Goal: Task Accomplishment & Management: Manage account settings

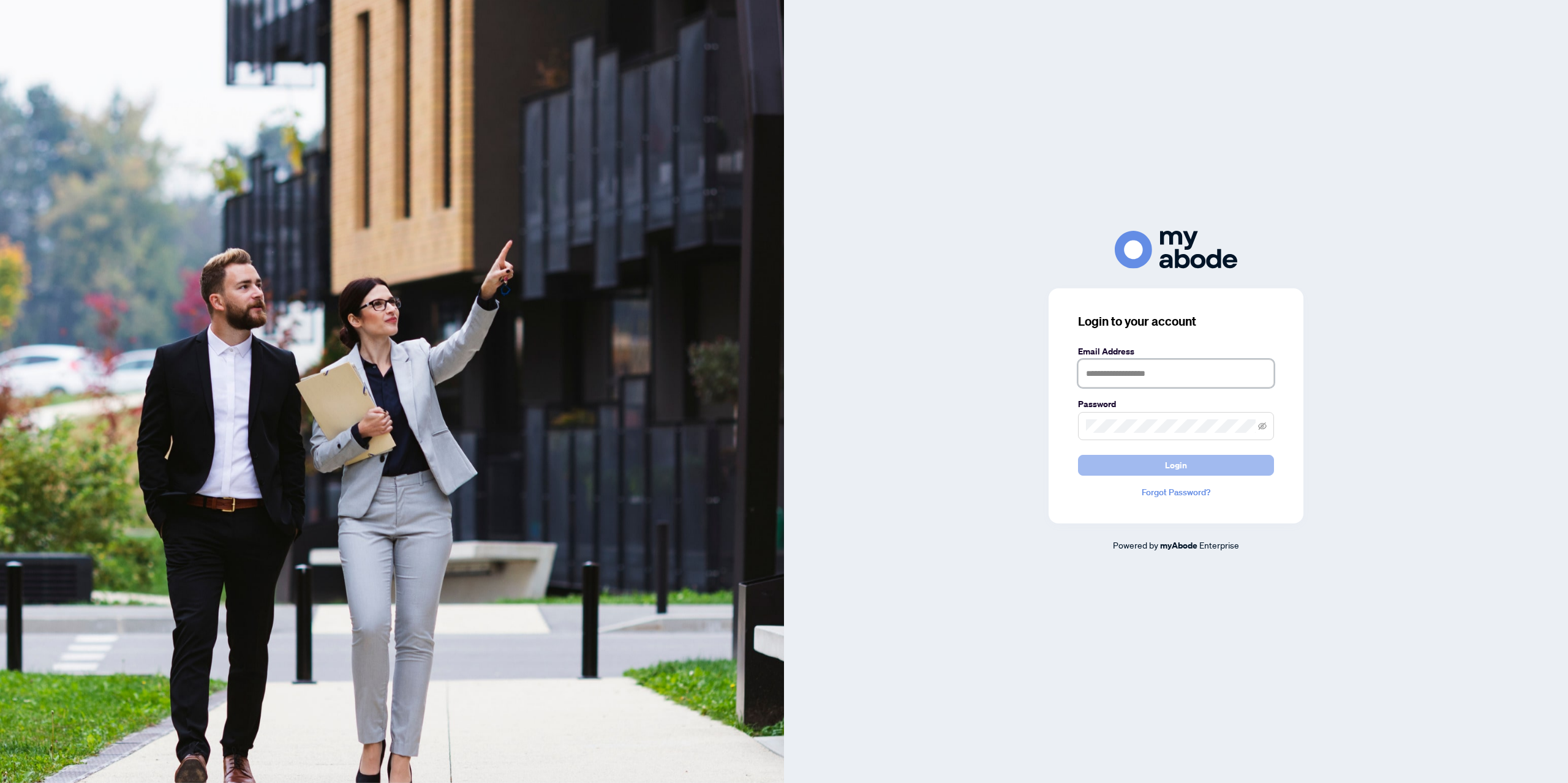
type input "**********"
click at [1157, 467] on button "Login" at bounding box center [1176, 465] width 196 height 21
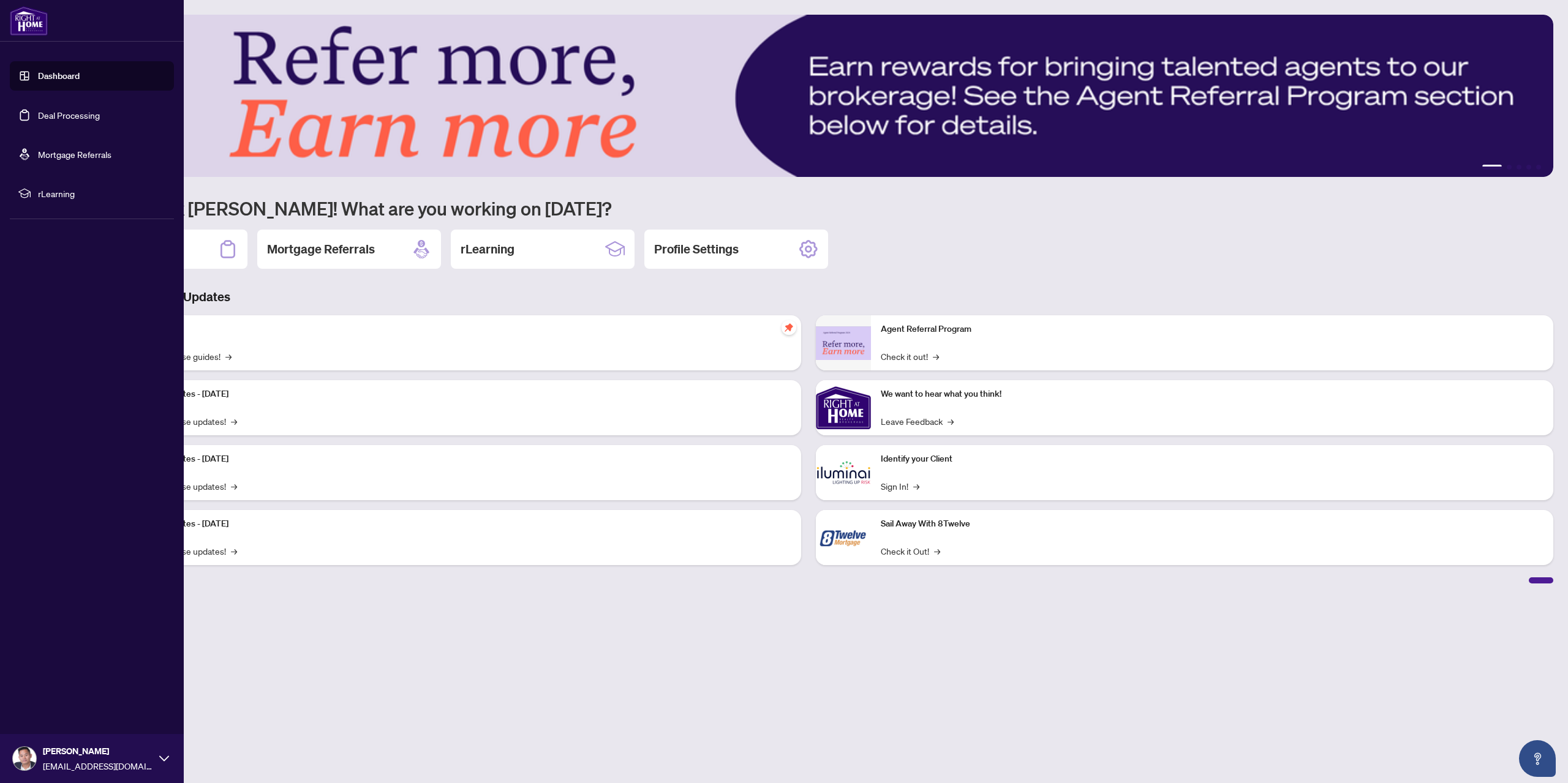
click at [38, 109] on link "Deal Processing" at bounding box center [69, 114] width 62 height 11
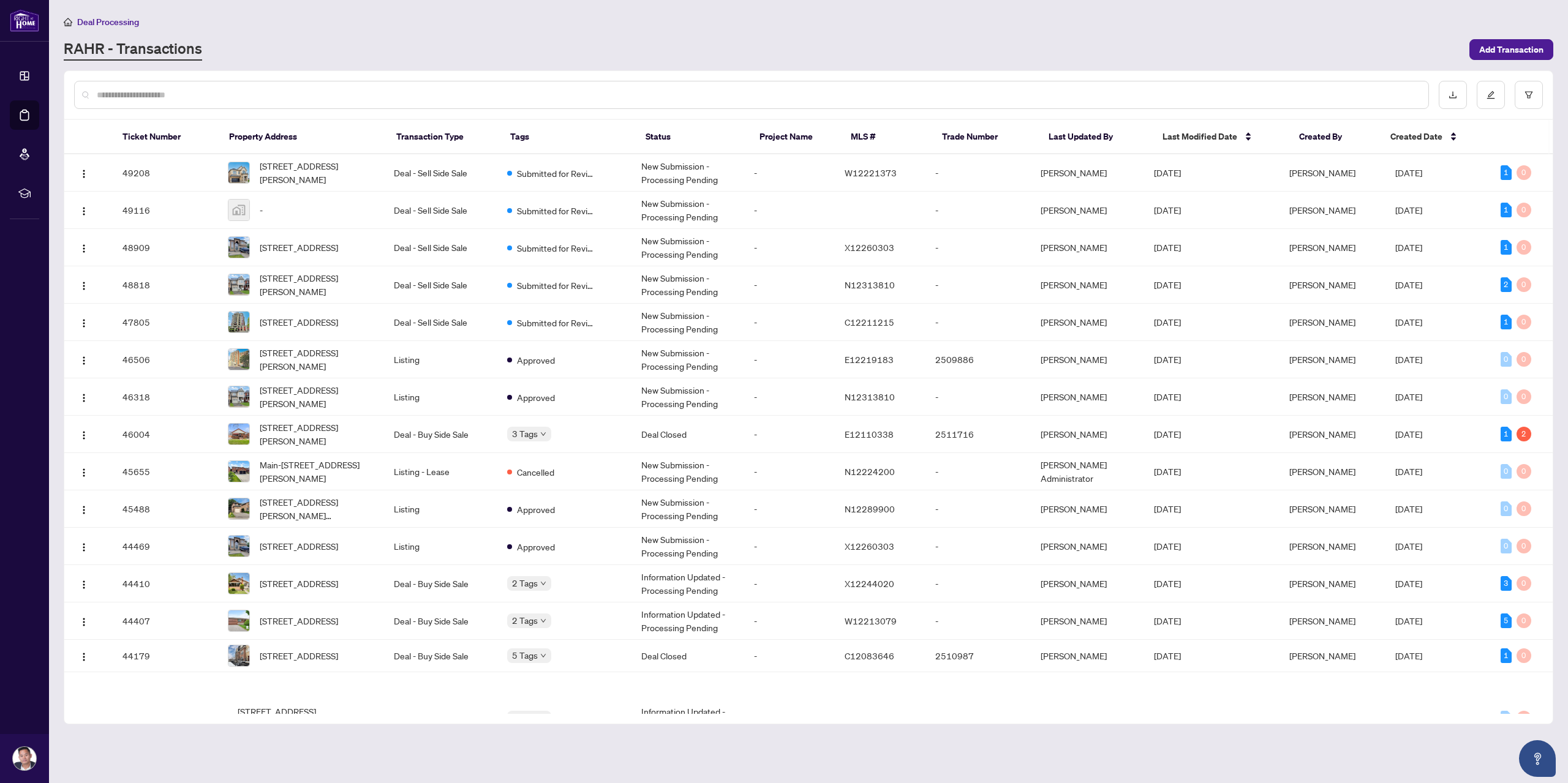
click at [283, 97] on input "text" at bounding box center [757, 95] width 1322 height 13
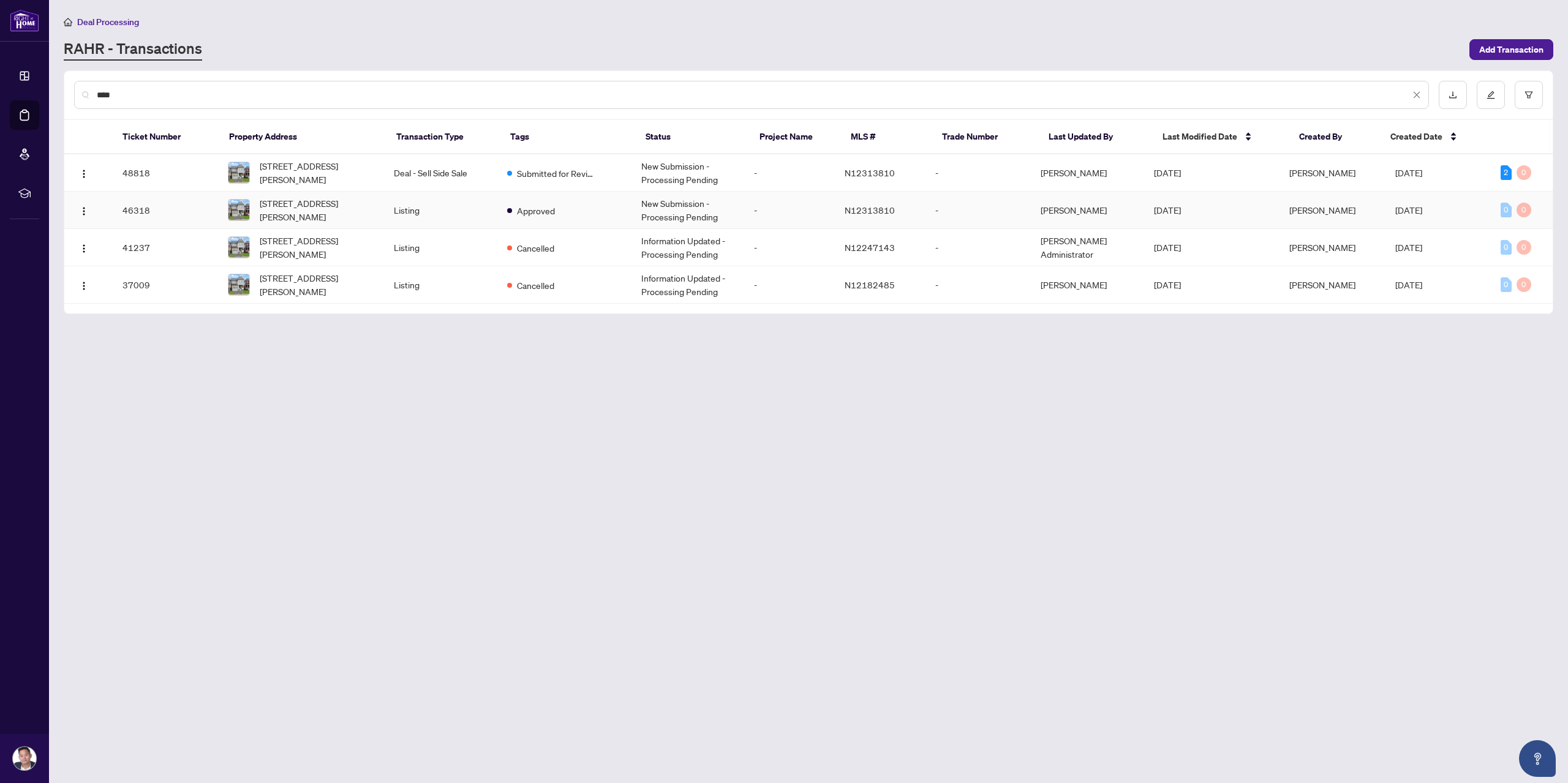
type input "****"
click at [411, 174] on td "Deal - Sell Side Sale" at bounding box center [441, 173] width 113 height 38
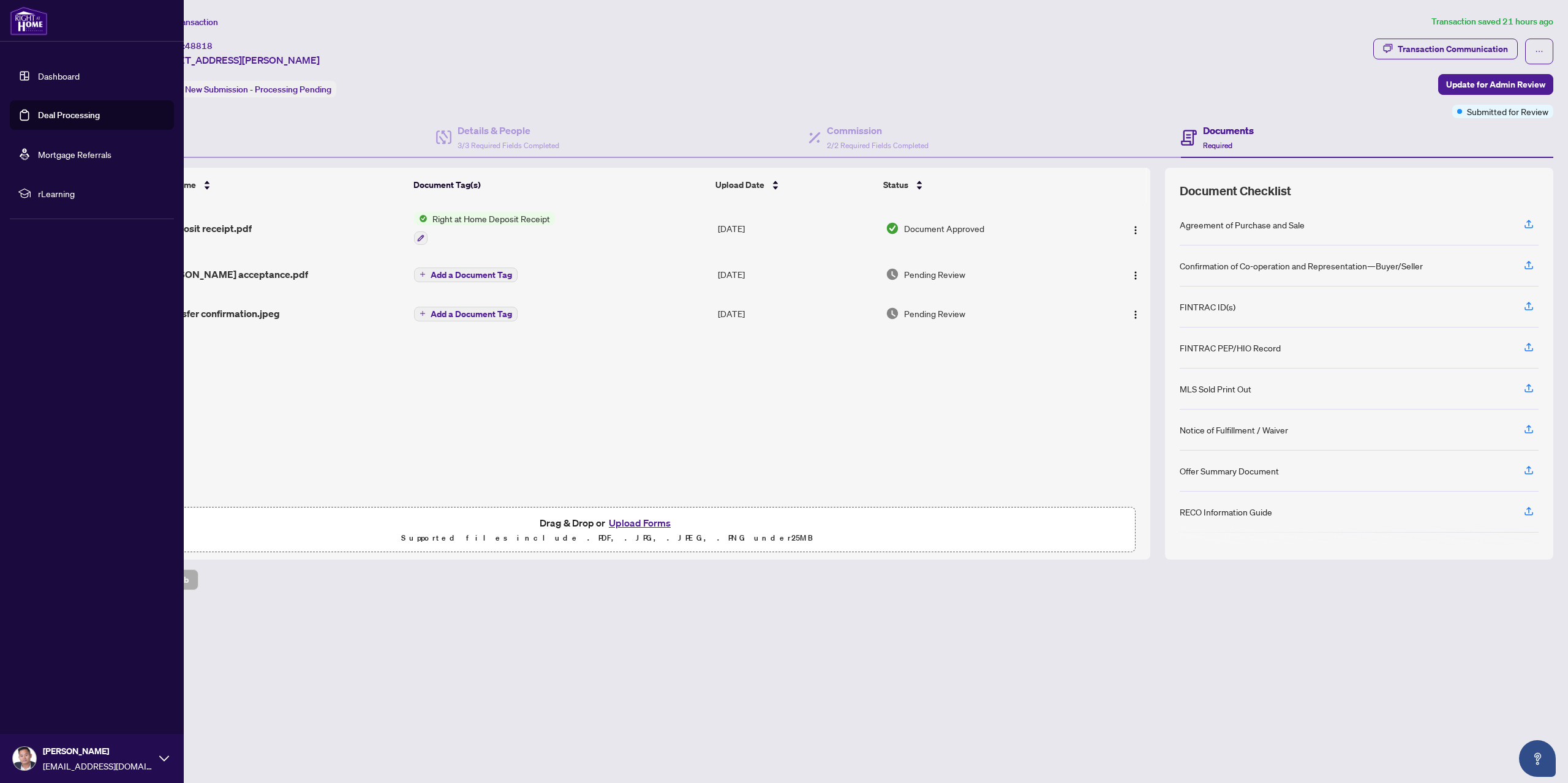
click at [38, 109] on link "Deal Processing" at bounding box center [69, 114] width 62 height 11
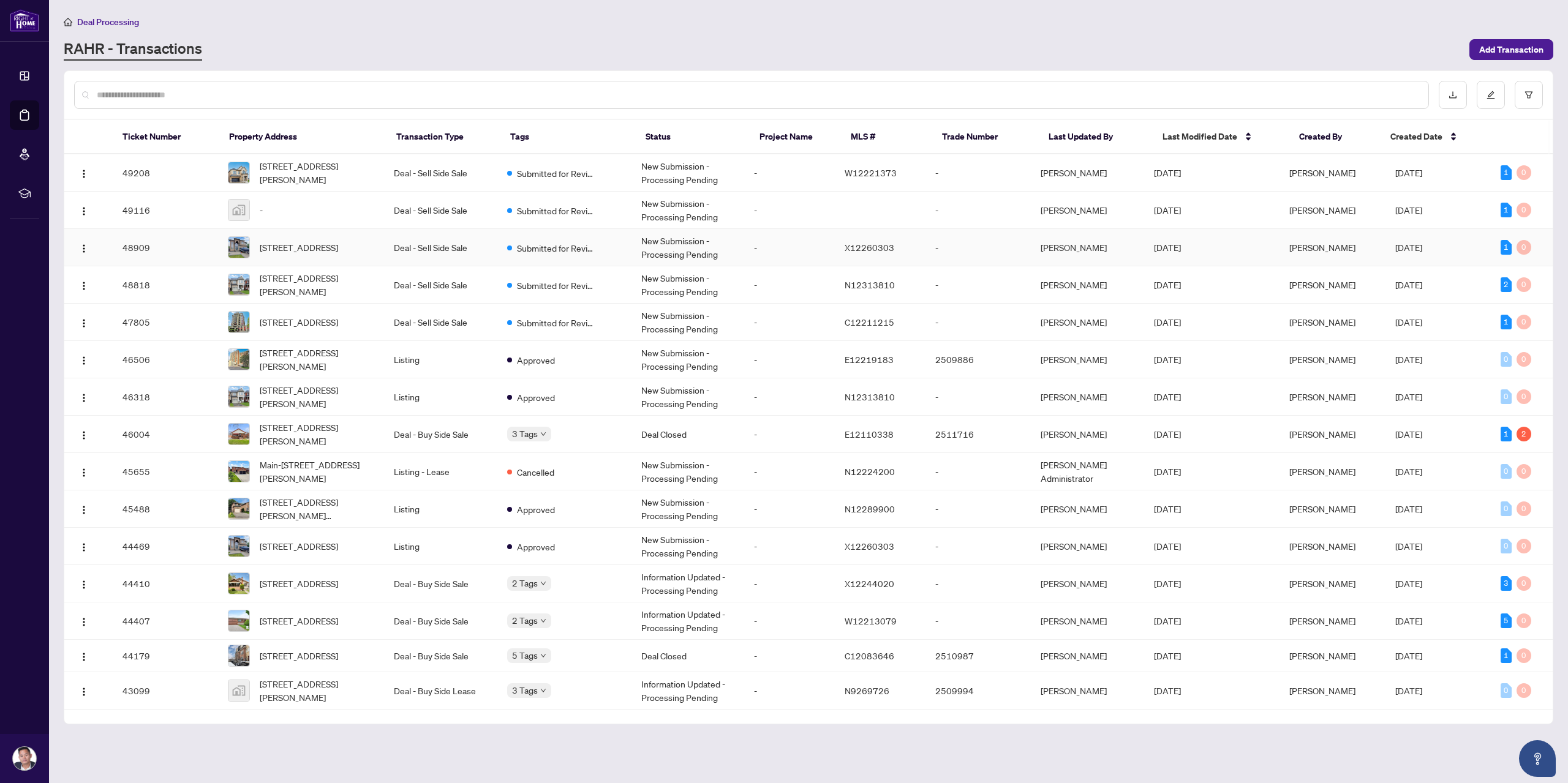
click at [337, 253] on span "[STREET_ADDRESS]" at bounding box center [298, 247] width 78 height 13
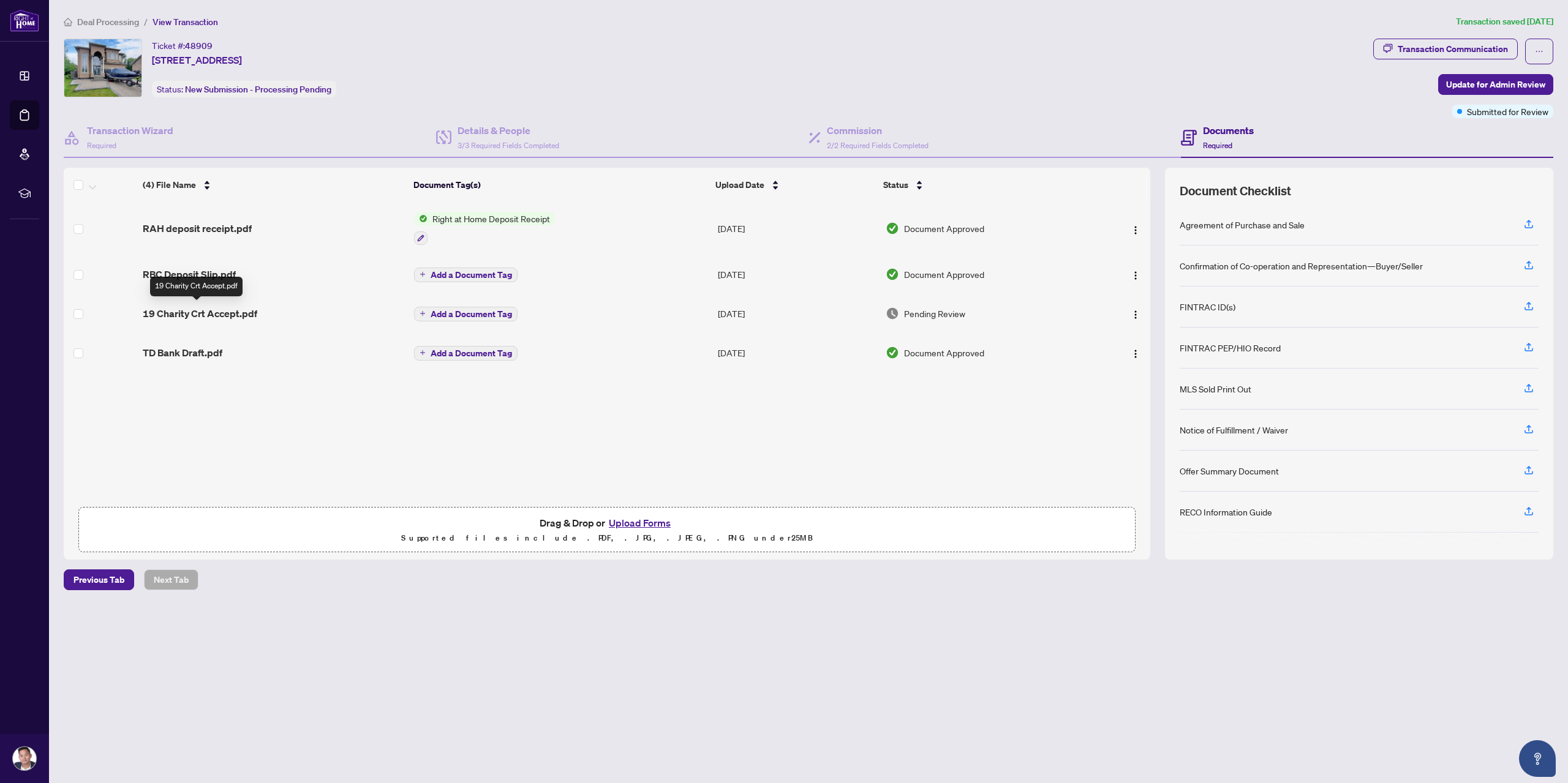
click at [204, 310] on span "19 Charity Crt Accept.pdf" at bounding box center [200, 313] width 115 height 15
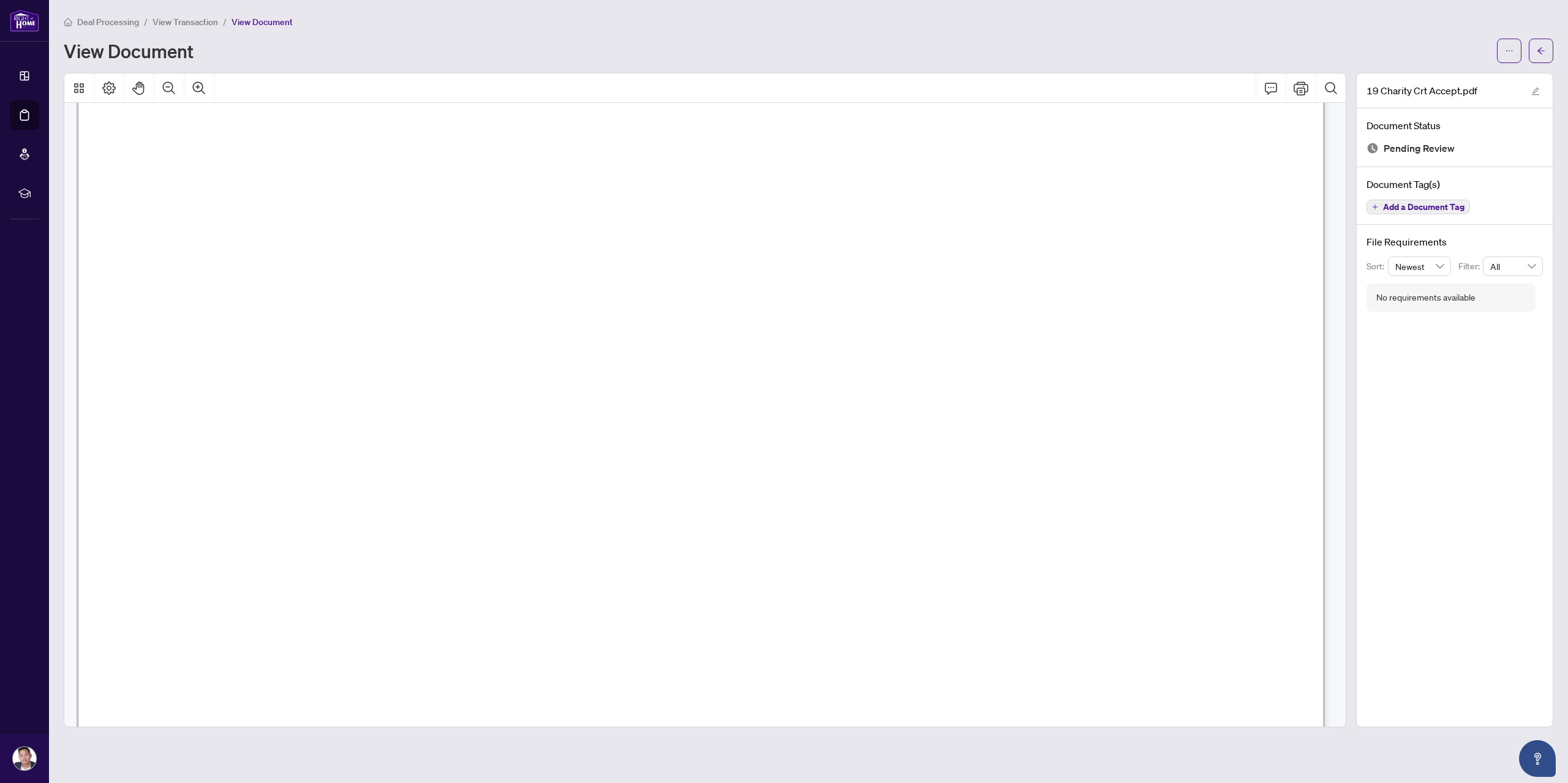
scroll to position [3689, 0]
click at [172, 94] on button "Zoom Out" at bounding box center [169, 88] width 29 height 29
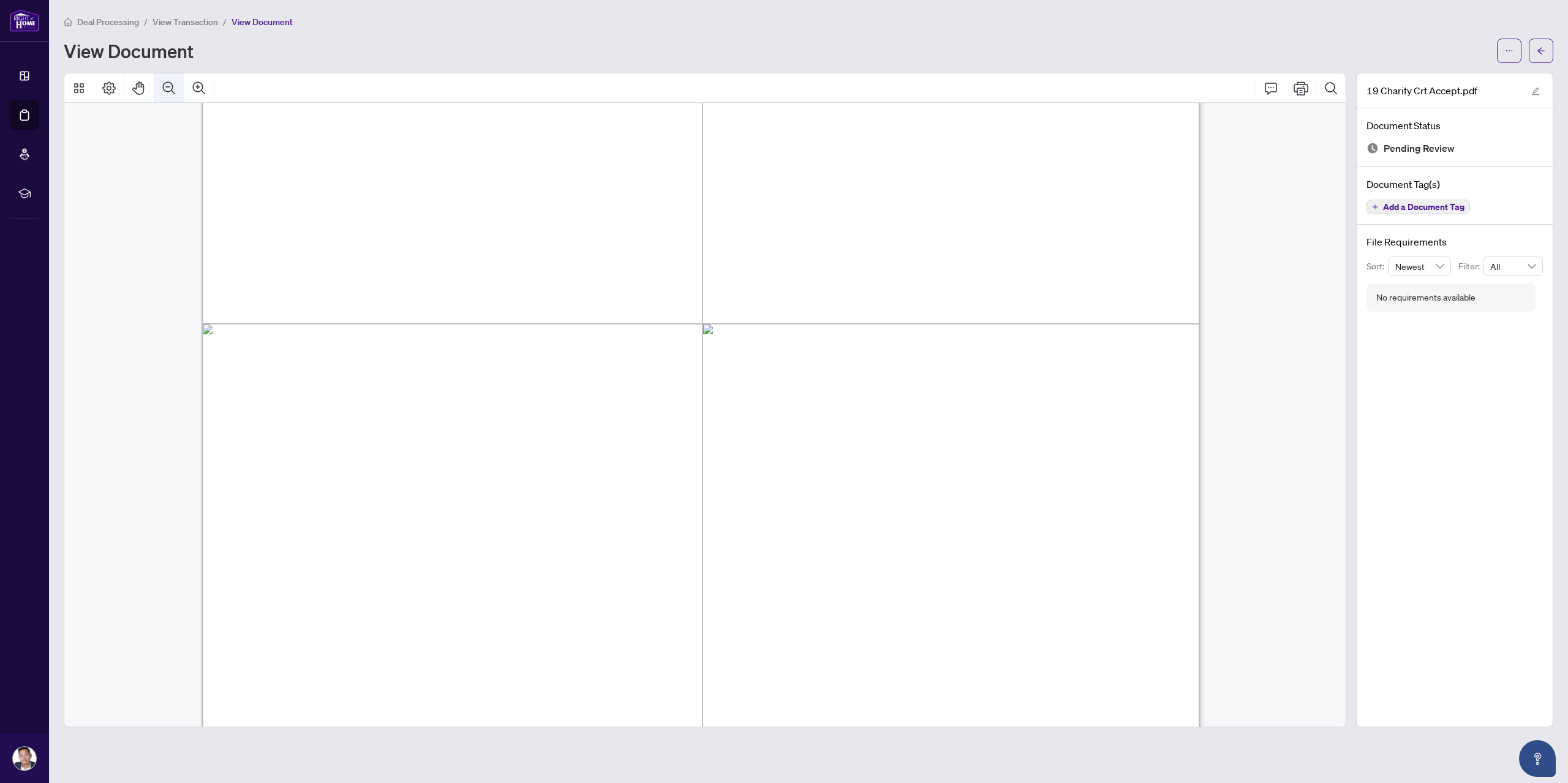
click at [172, 94] on icon "Zoom Out" at bounding box center [169, 88] width 15 height 15
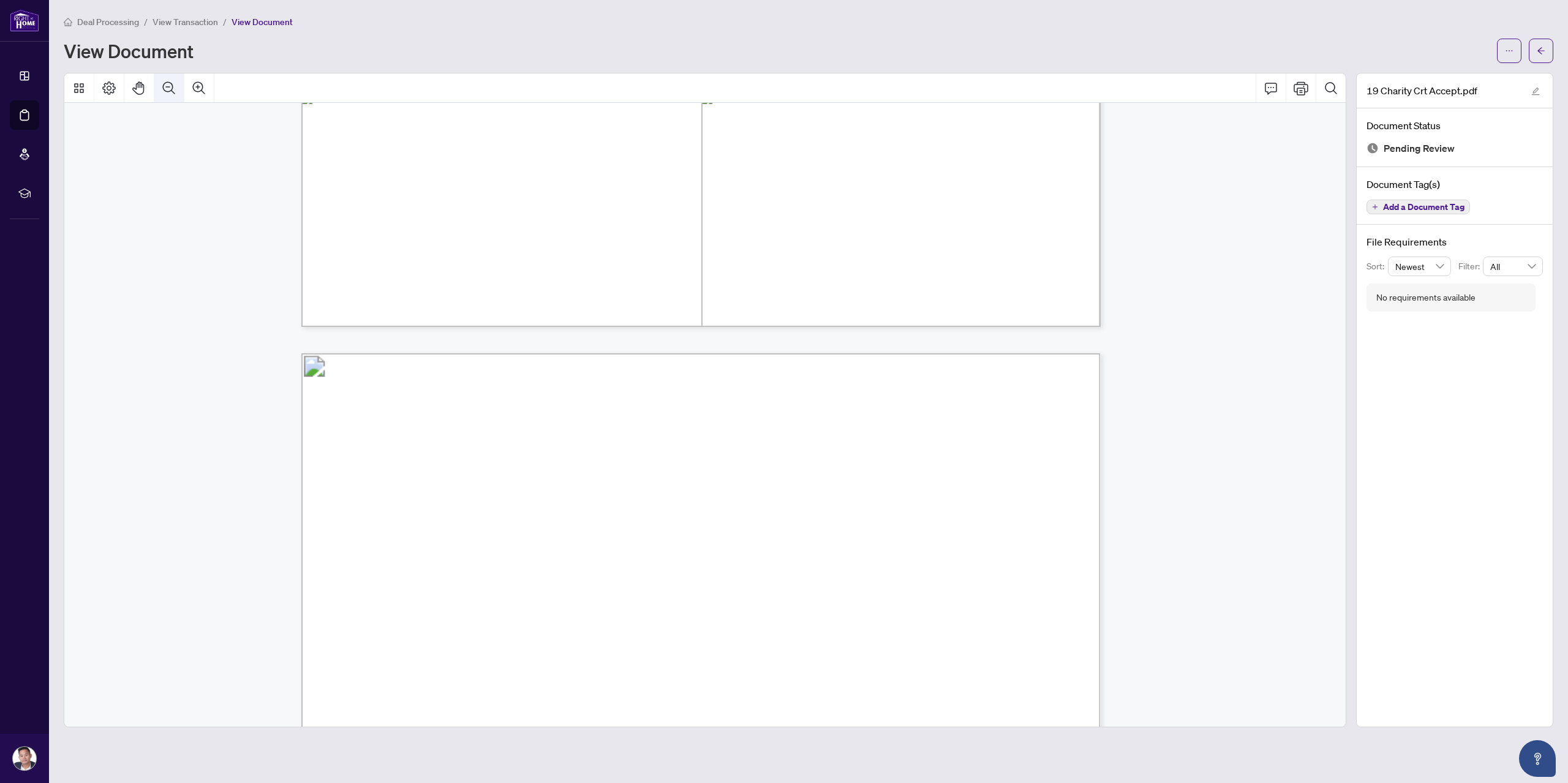
scroll to position [1864, 0]
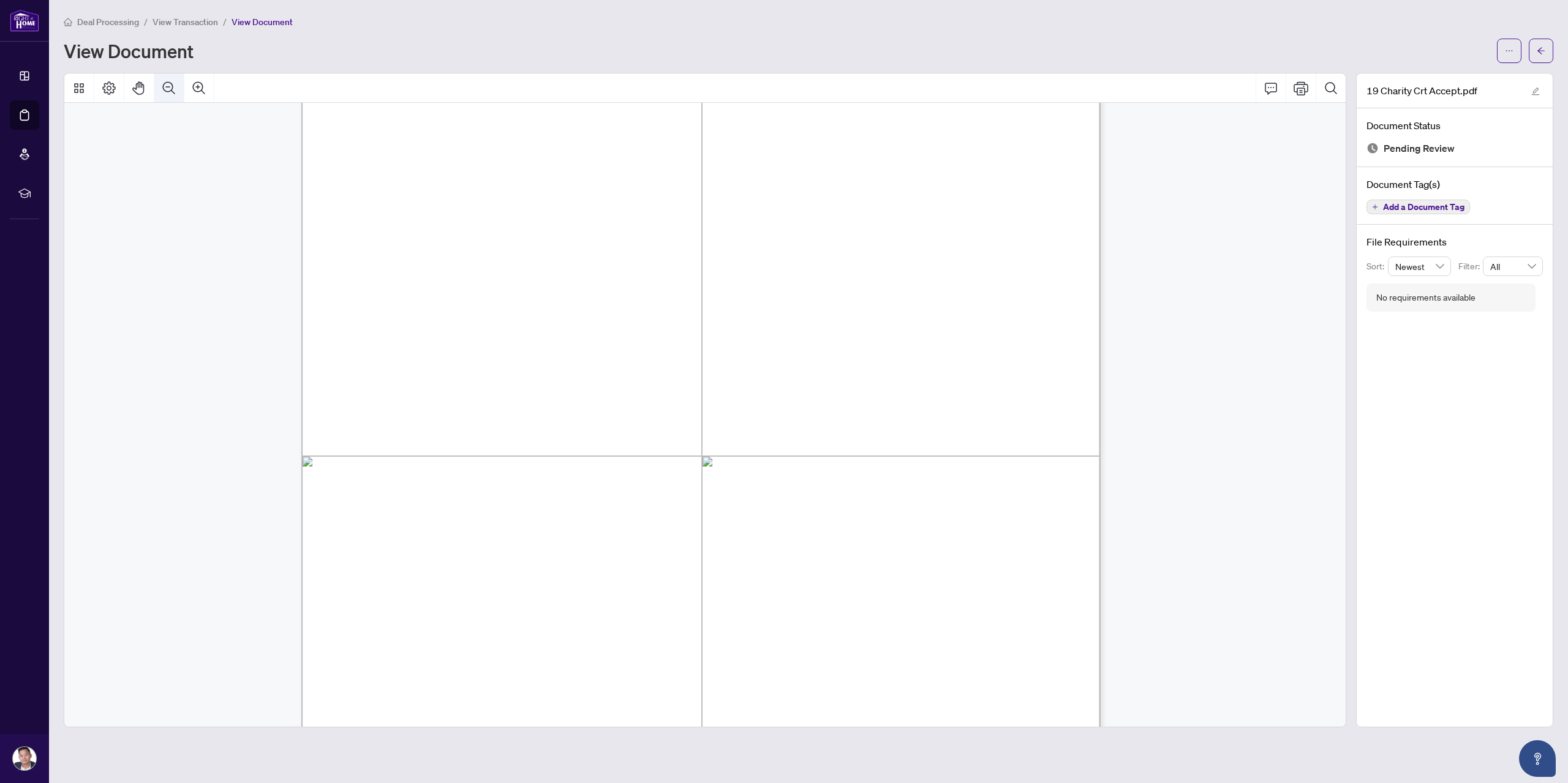
click at [172, 94] on icon "Zoom Out" at bounding box center [169, 88] width 15 height 15
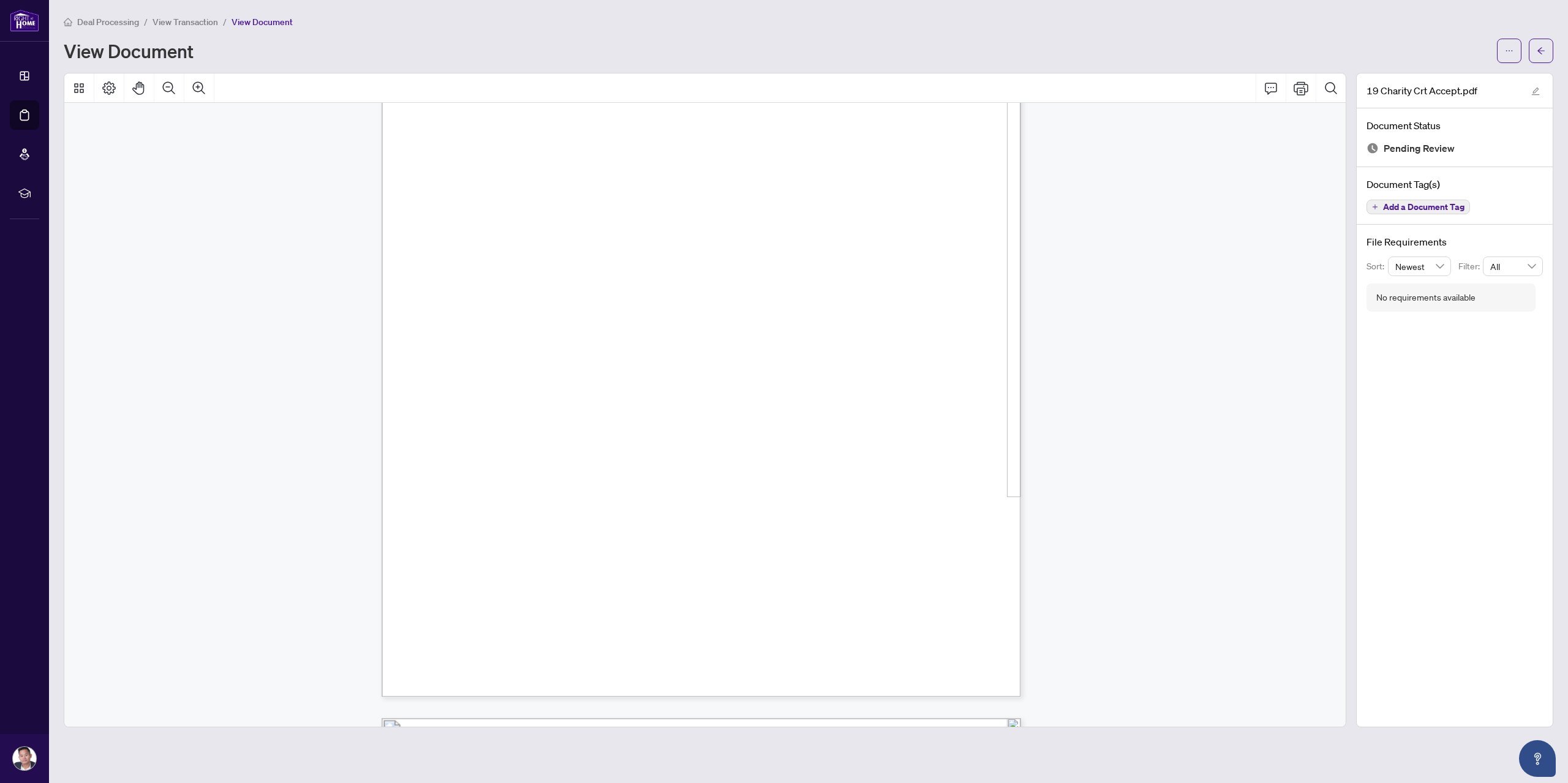
scroll to position [90, 0]
click at [1543, 43] on span "button" at bounding box center [1541, 50] width 8 height 20
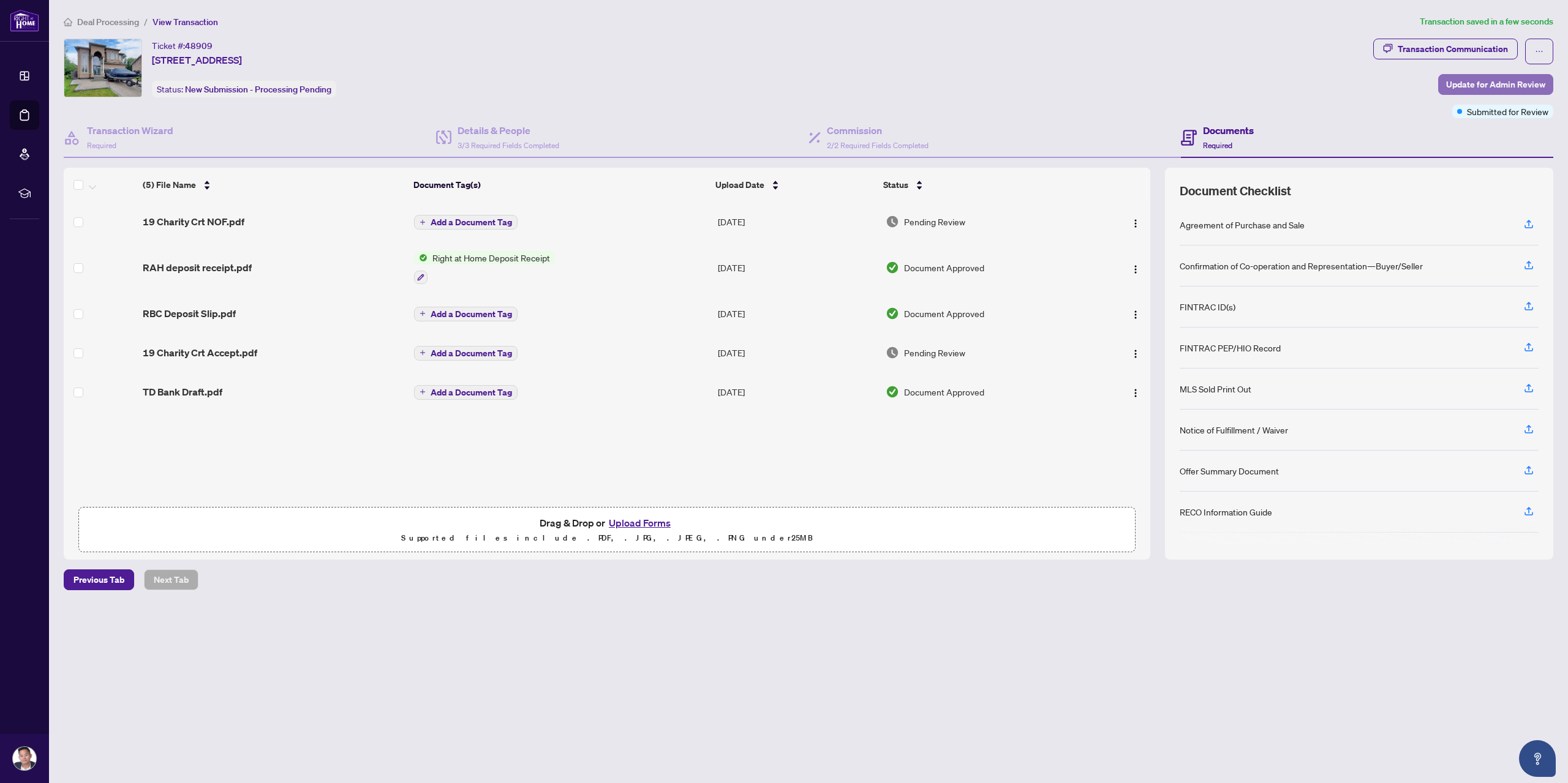
click at [1491, 74] on span "Update for Admin Review" at bounding box center [1496, 84] width 99 height 20
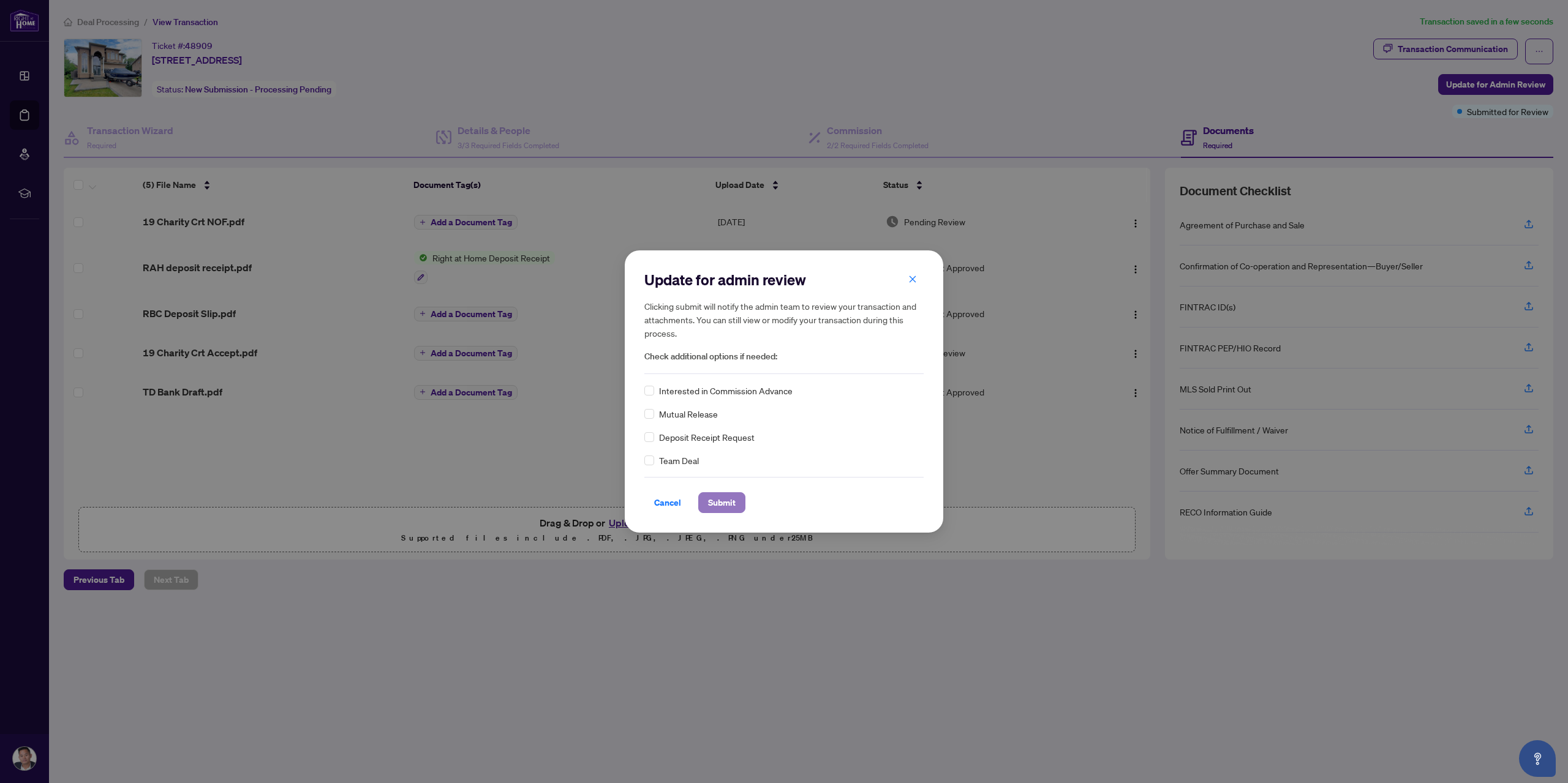
click at [722, 500] on span "Submit" at bounding box center [722, 502] width 27 height 20
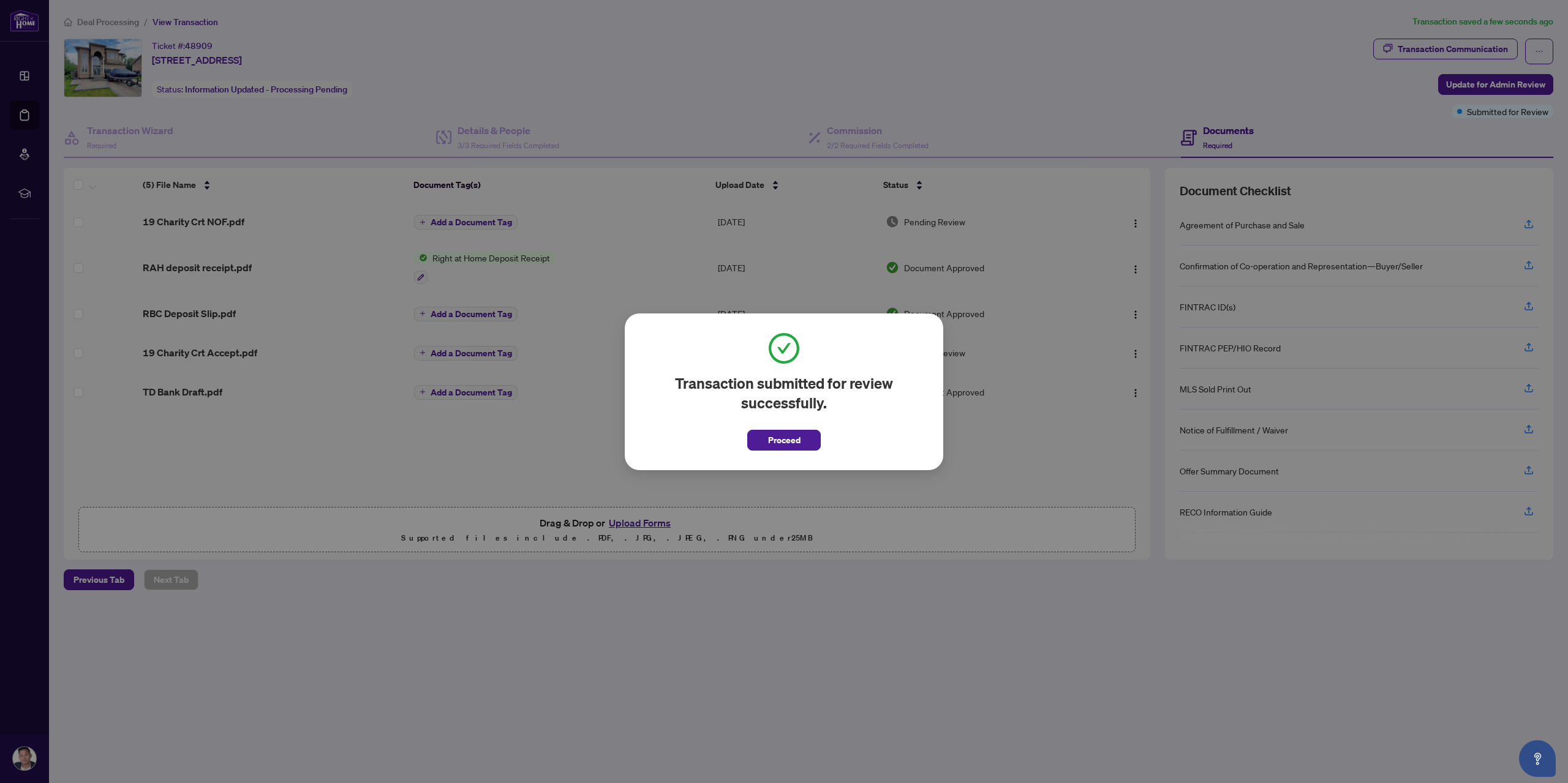
click at [777, 444] on span "Proceed" at bounding box center [784, 440] width 32 height 20
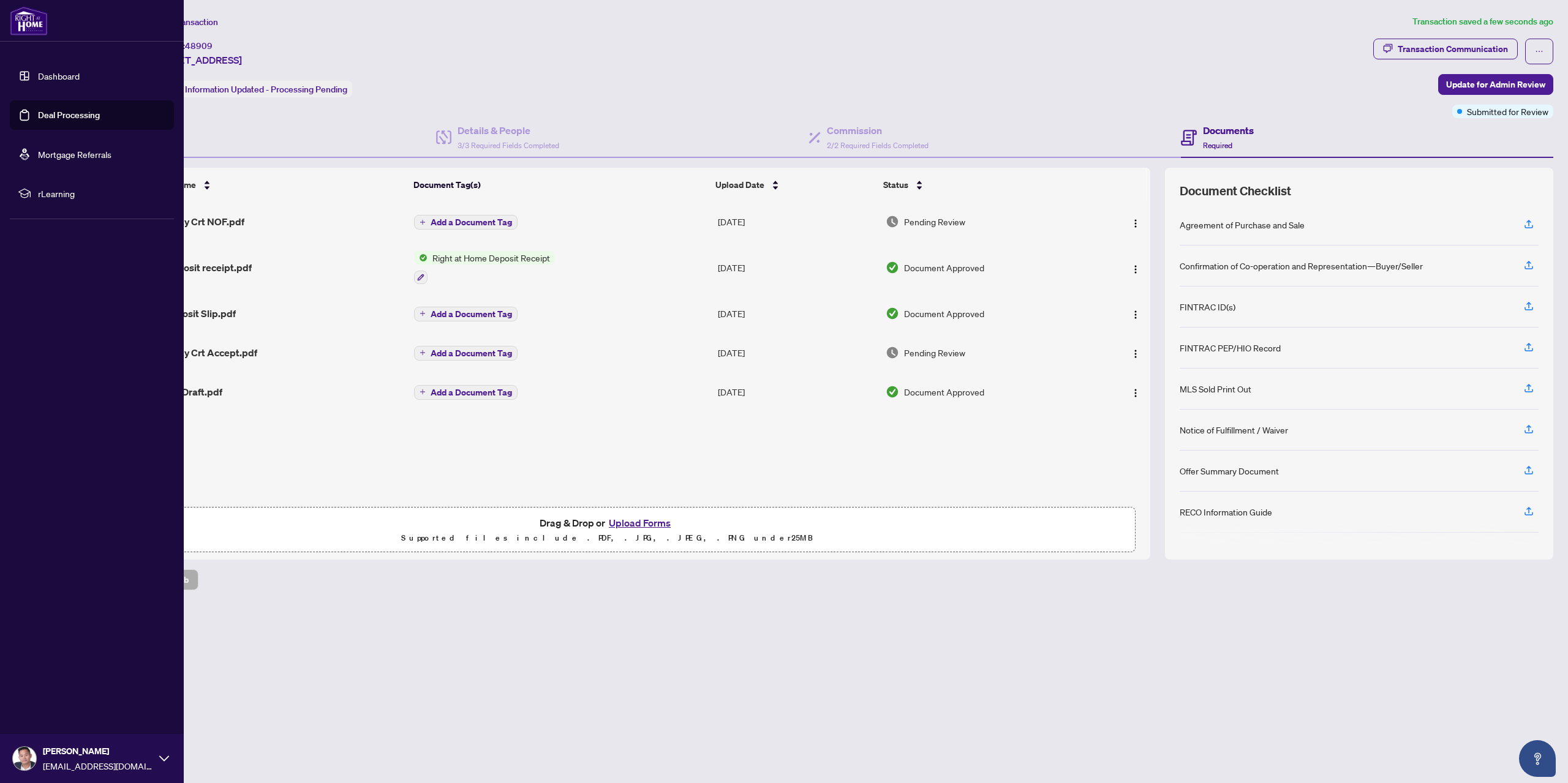
click at [38, 113] on link "Deal Processing" at bounding box center [69, 114] width 62 height 11
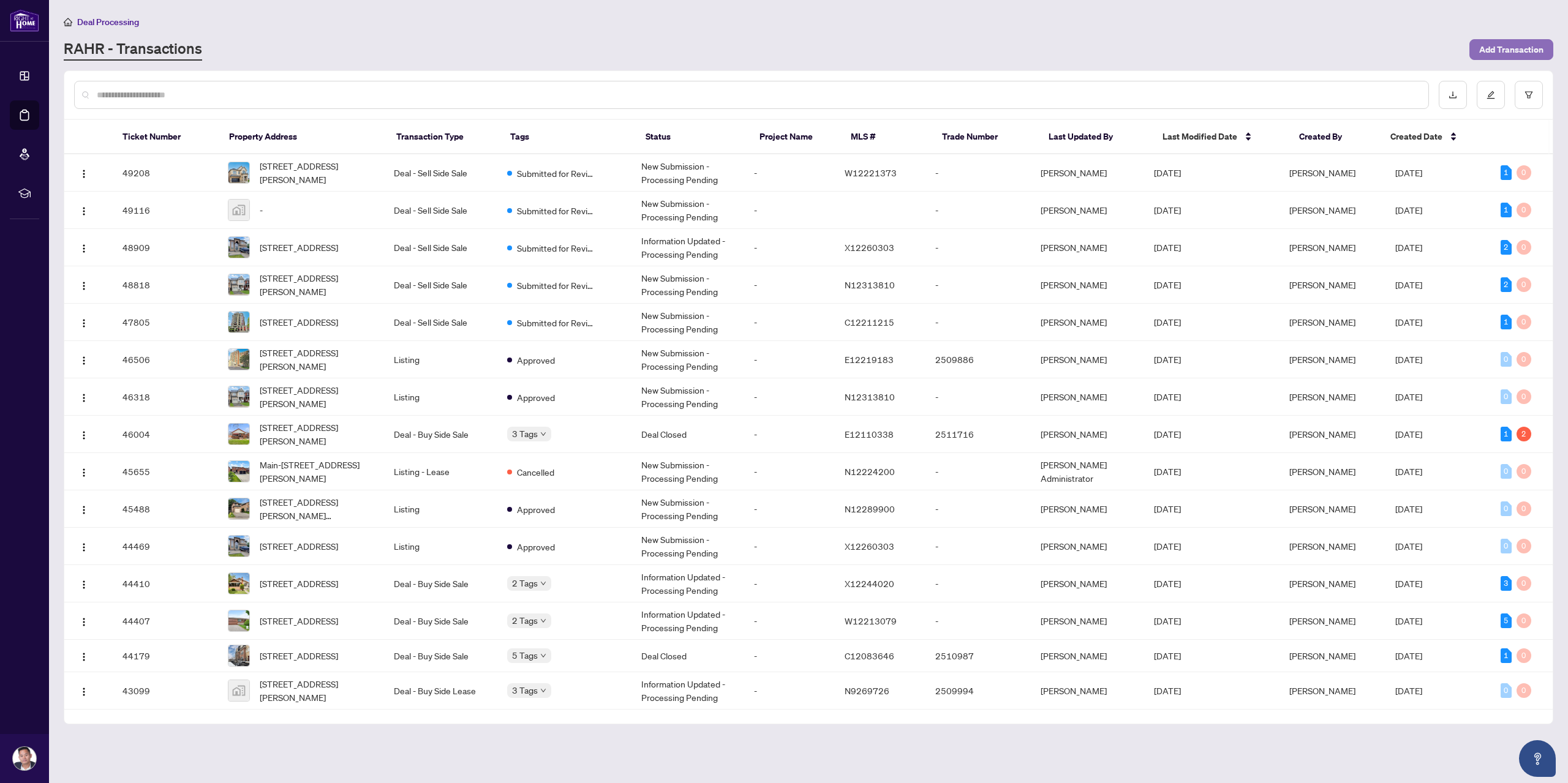
click at [1520, 45] on span "Add Transaction" at bounding box center [1511, 50] width 64 height 20
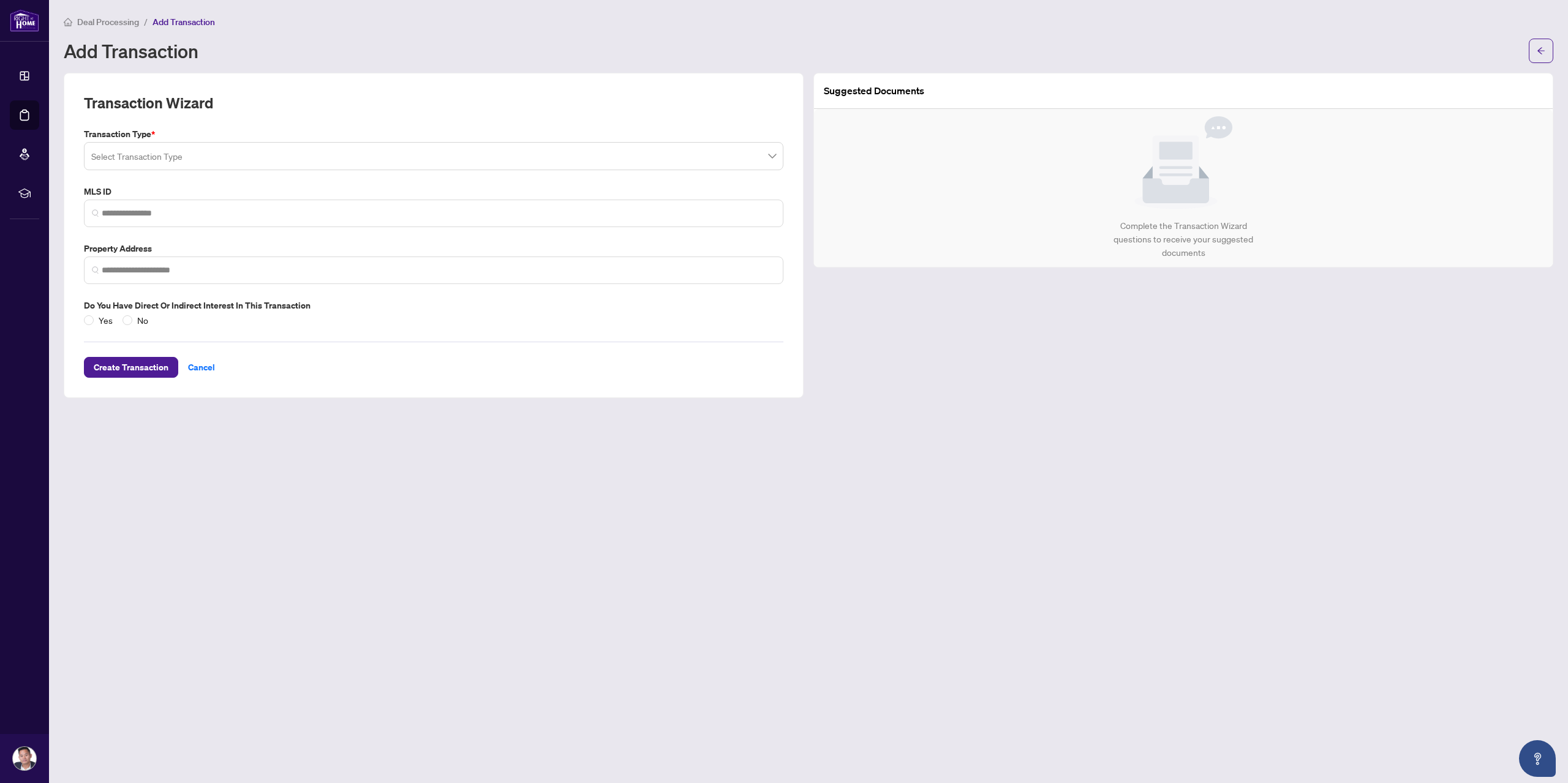
click at [232, 155] on input "search" at bounding box center [428, 158] width 674 height 27
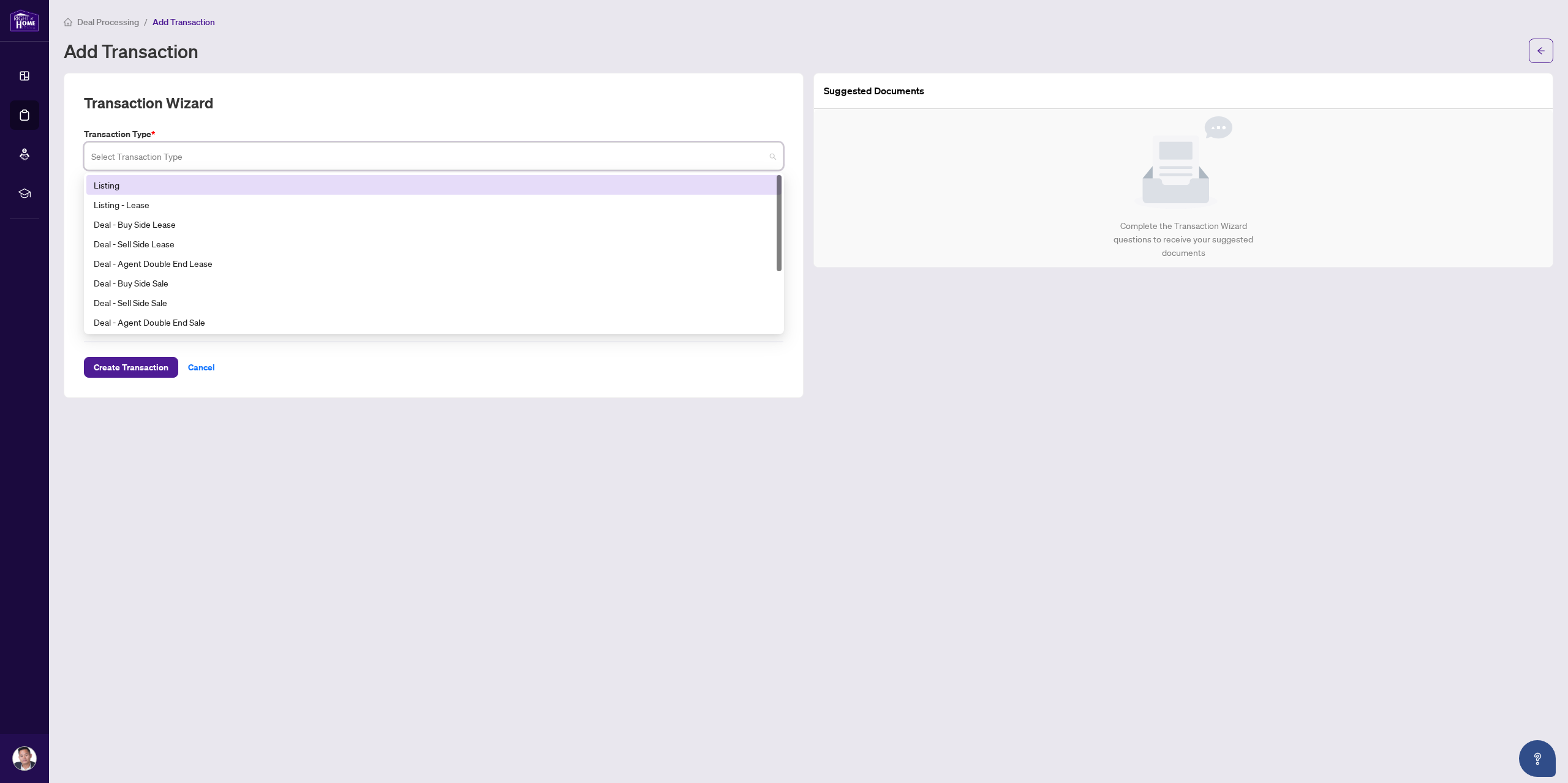
click at [171, 187] on div "Listing" at bounding box center [433, 184] width 680 height 13
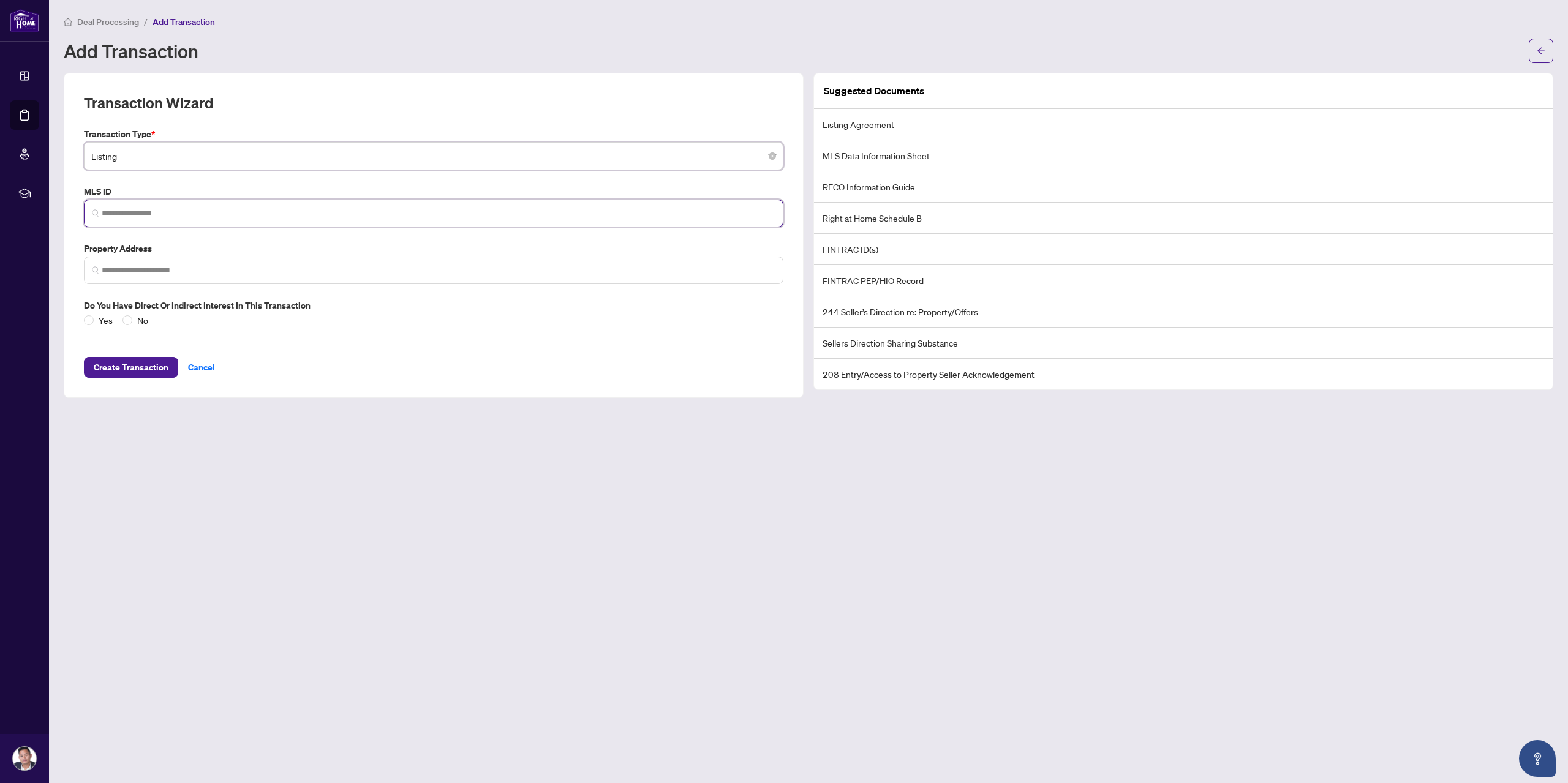
click at [131, 216] on input "search" at bounding box center [438, 213] width 674 height 13
click at [155, 211] on input "search" at bounding box center [438, 213] width 674 height 13
paste input "*********"
type input "*********"
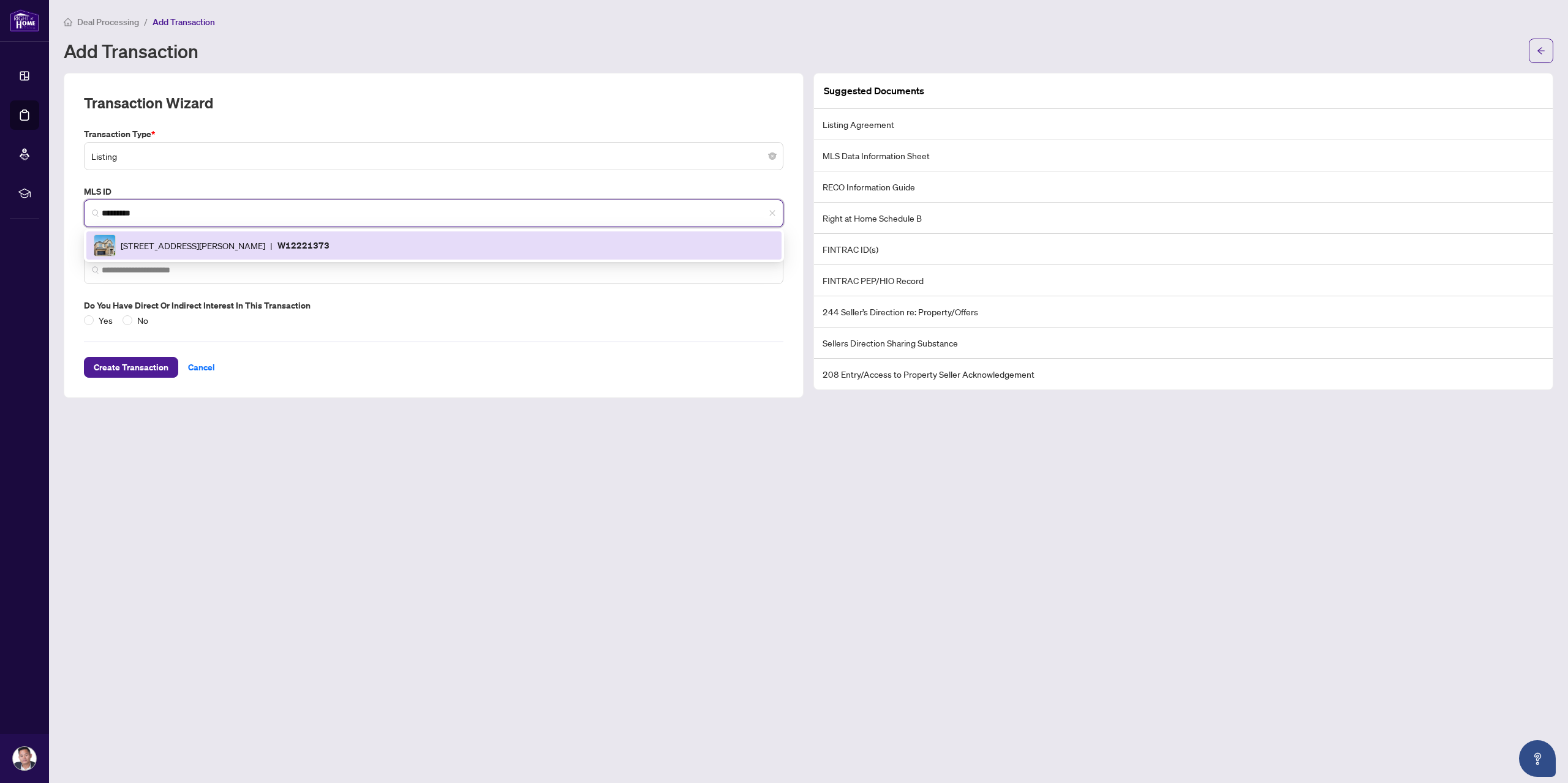
click at [158, 239] on span "[STREET_ADDRESS][PERSON_NAME]" at bounding box center [193, 245] width 144 height 13
type input "**********"
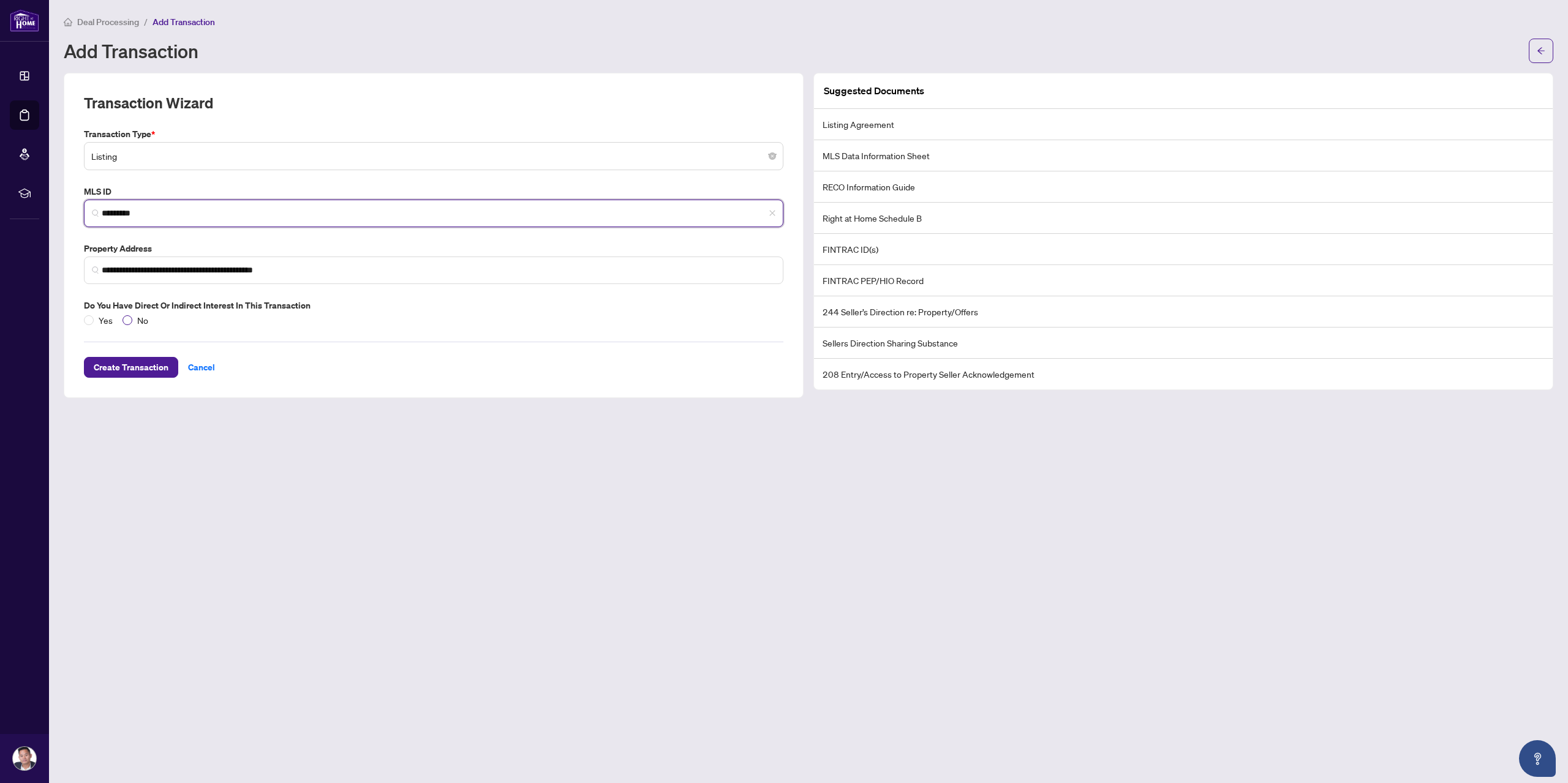
type input "*********"
click at [132, 320] on span "No" at bounding box center [143, 320] width 21 height 13
click at [134, 370] on span "Create Transaction" at bounding box center [130, 367] width 74 height 20
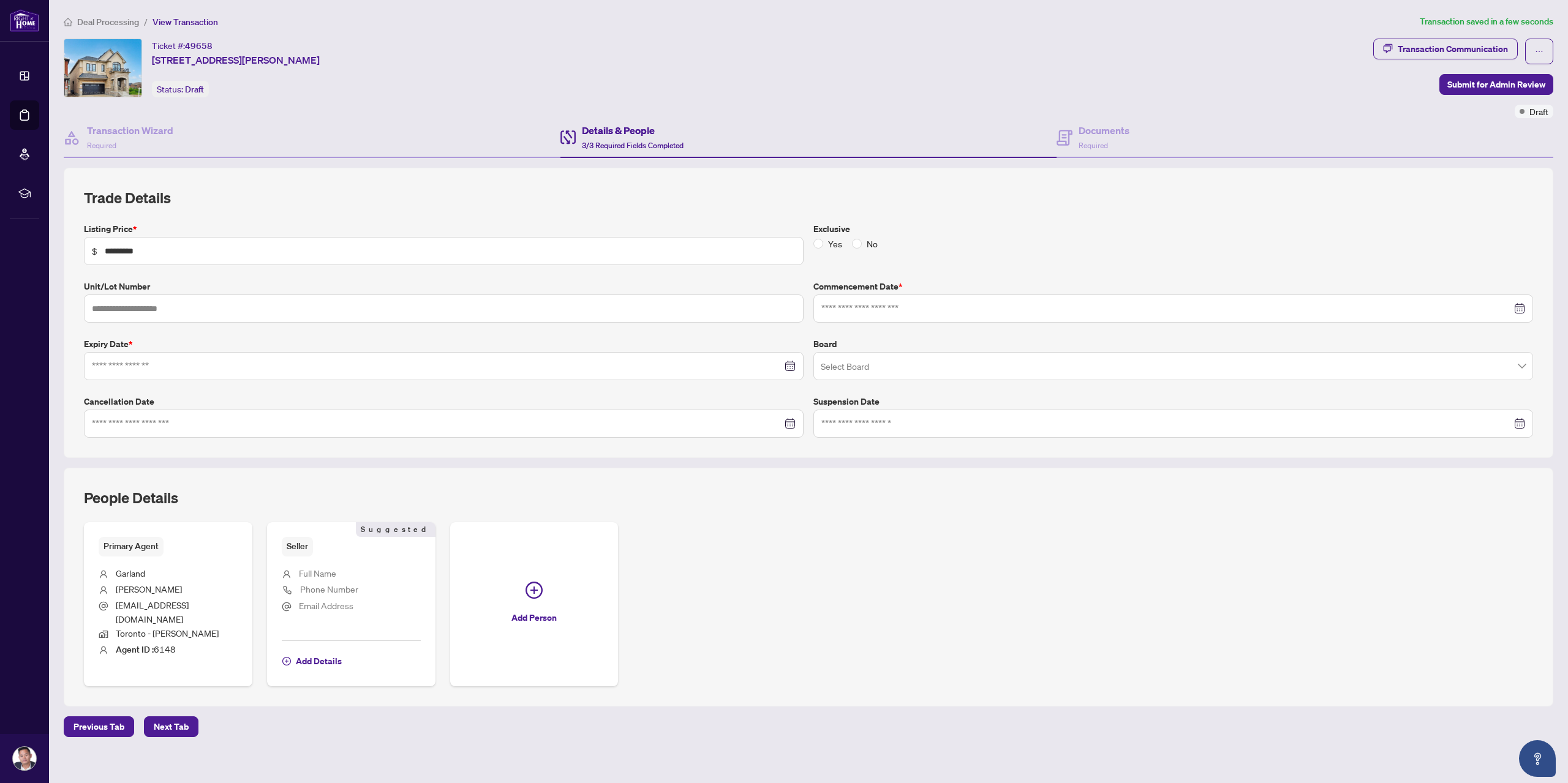
type input "**********"
click at [1077, 128] on div "Documents Required" at bounding box center [1093, 137] width 73 height 29
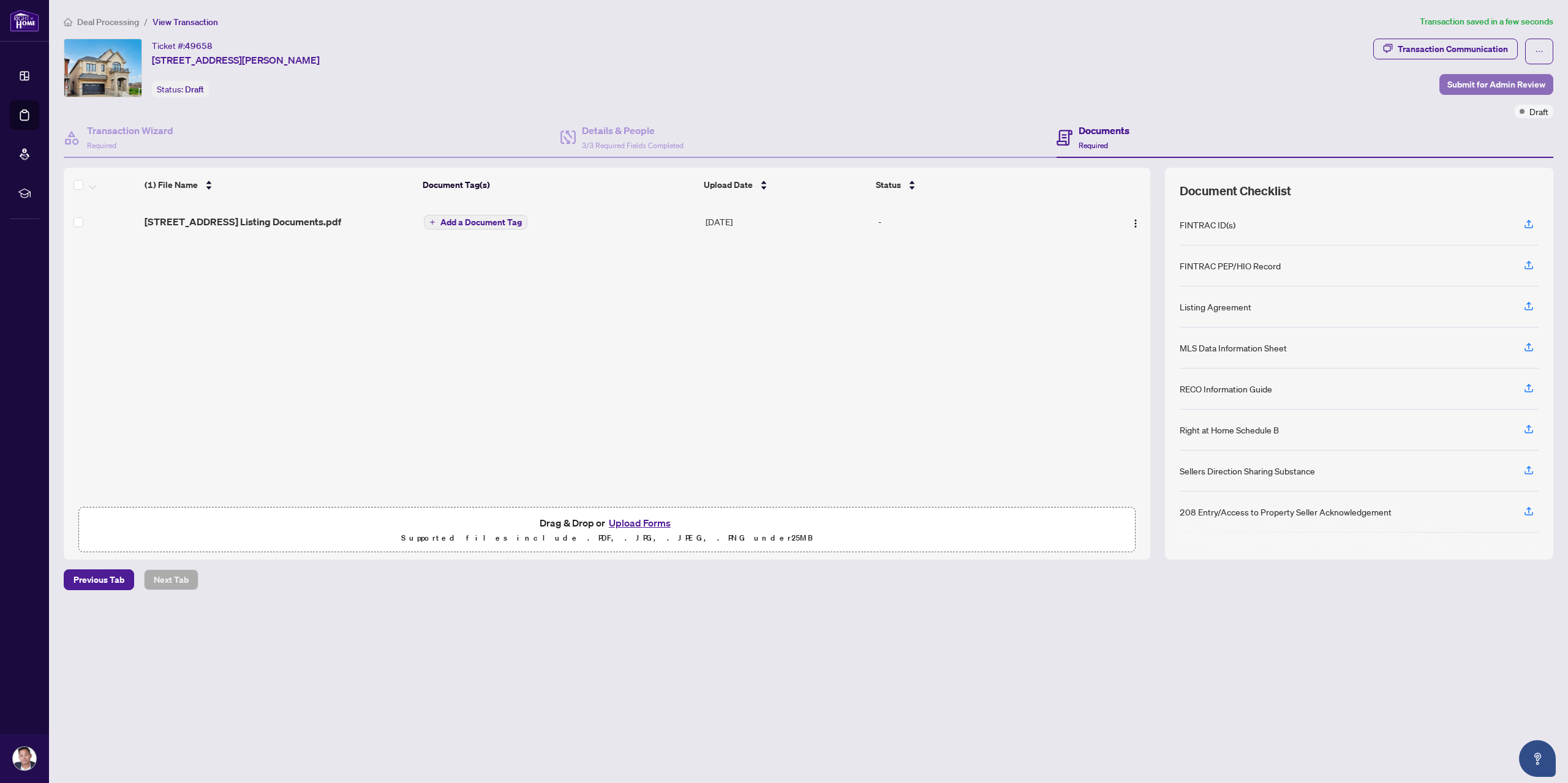
click at [1488, 84] on span "Submit for Admin Review" at bounding box center [1497, 84] width 98 height 20
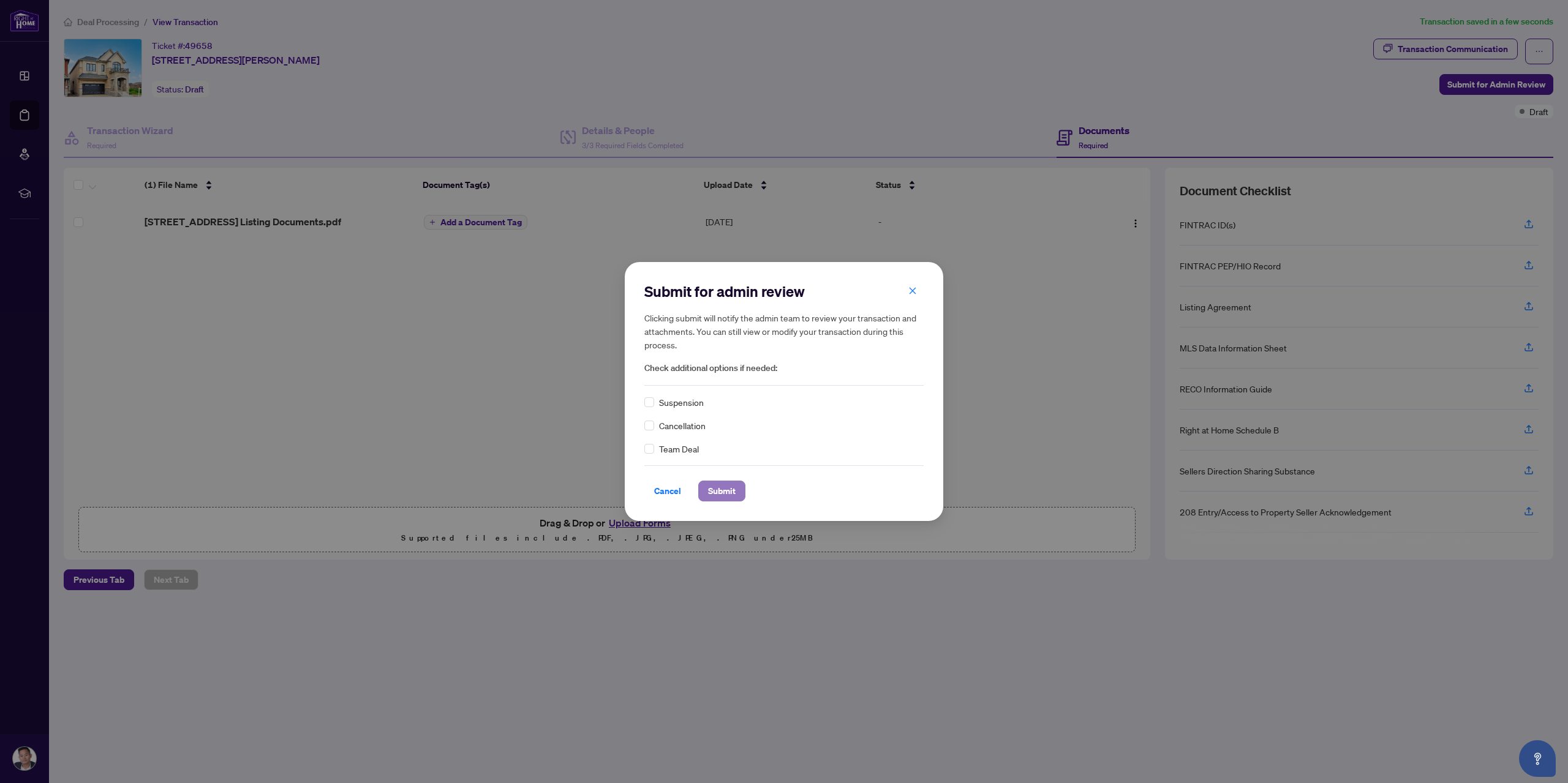
click at [717, 491] on span "Submit" at bounding box center [722, 491] width 27 height 20
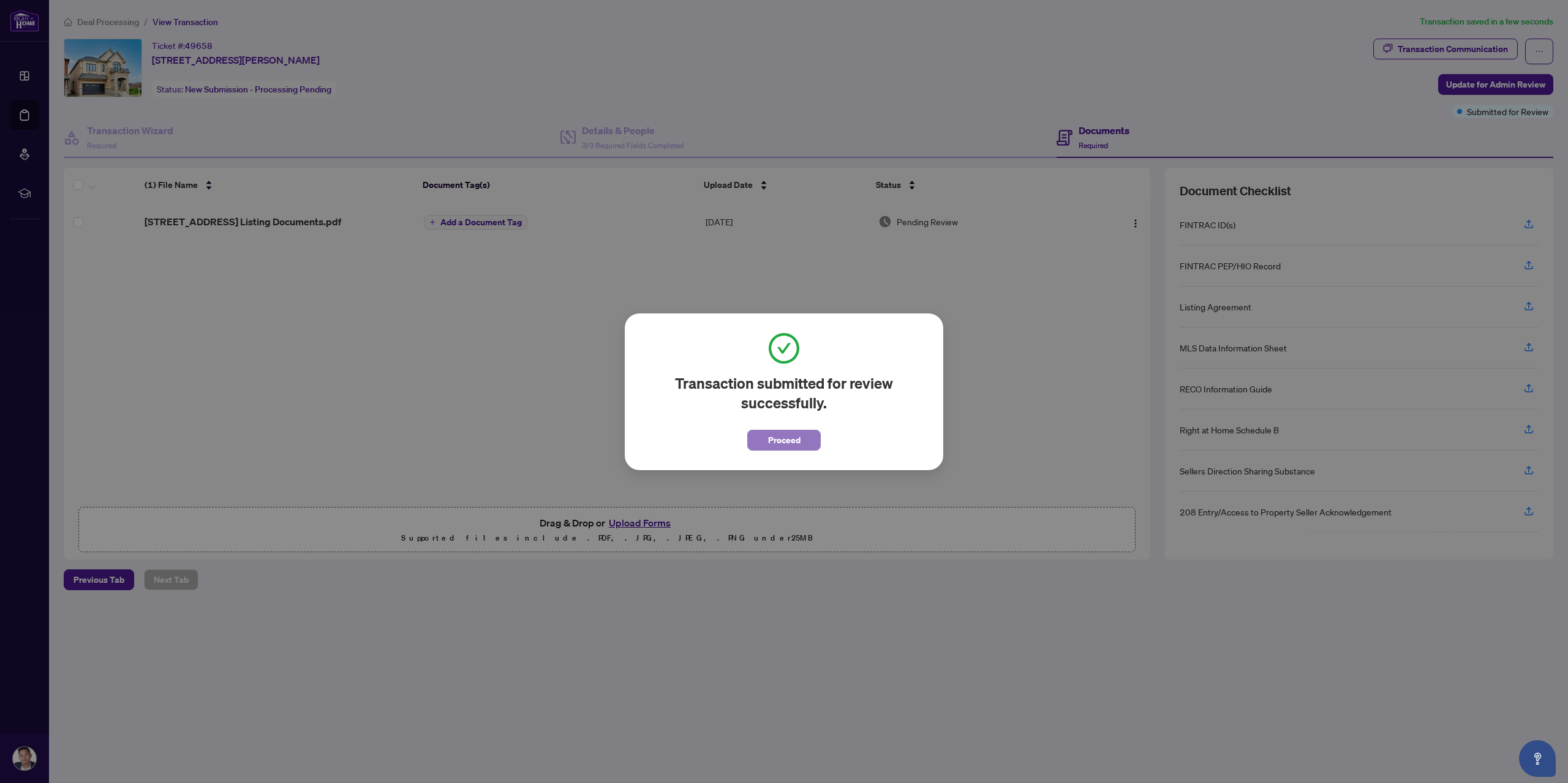
click at [790, 435] on span "Proceed" at bounding box center [784, 440] width 32 height 20
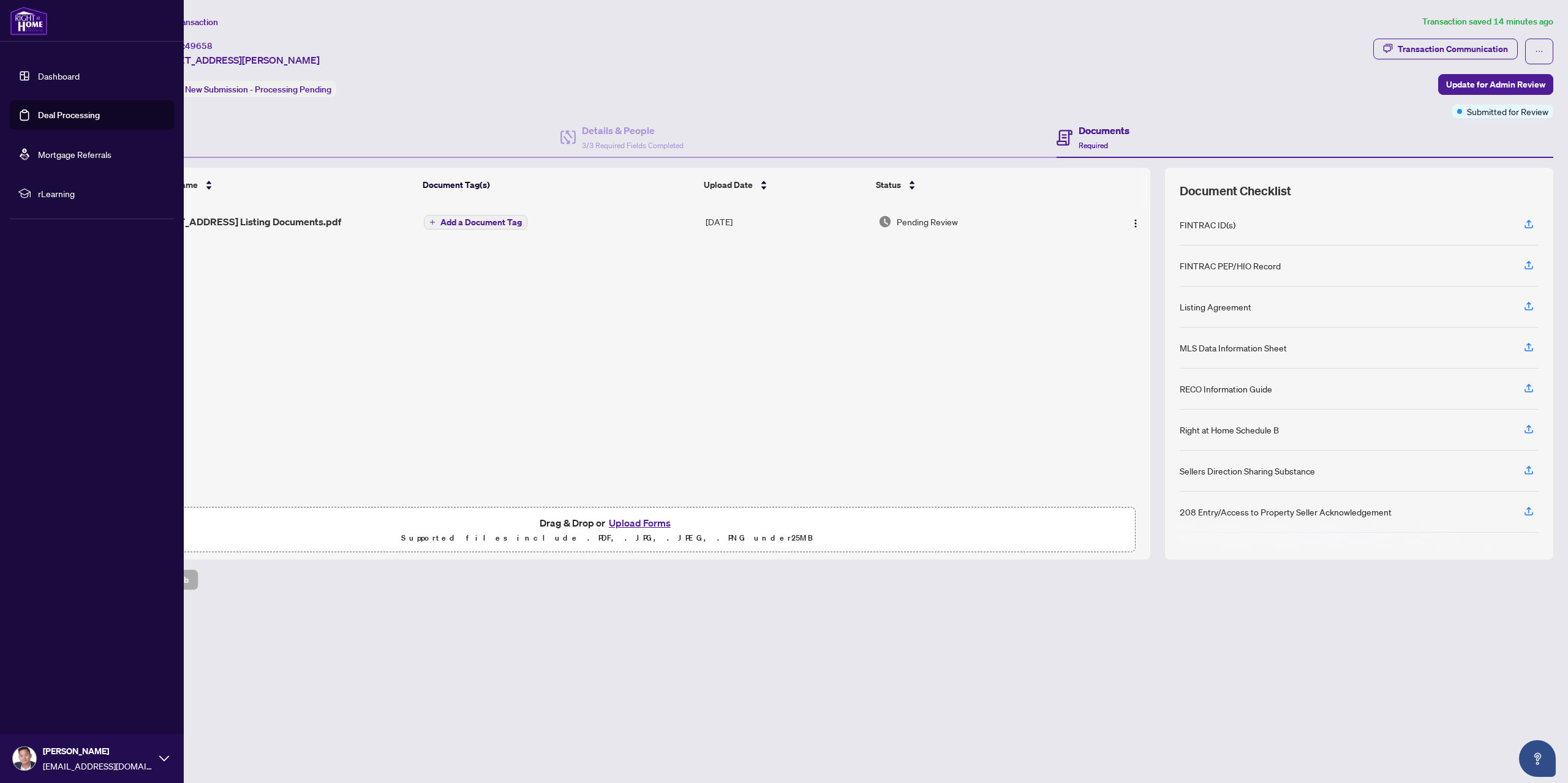
click at [38, 113] on link "Deal Processing" at bounding box center [69, 114] width 62 height 11
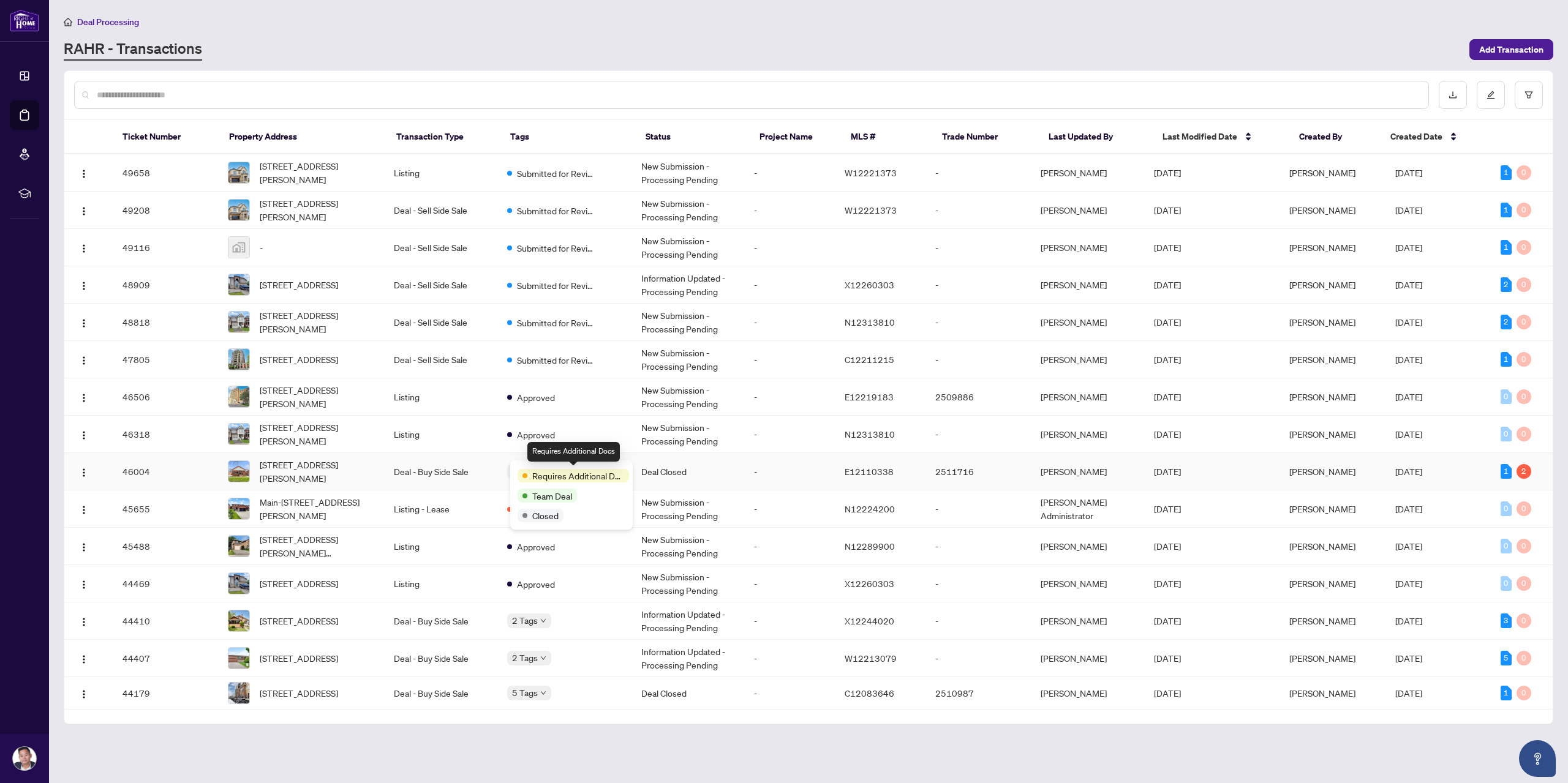
click at [426, 461] on td "Deal - Buy Side Sale" at bounding box center [441, 471] width 113 height 38
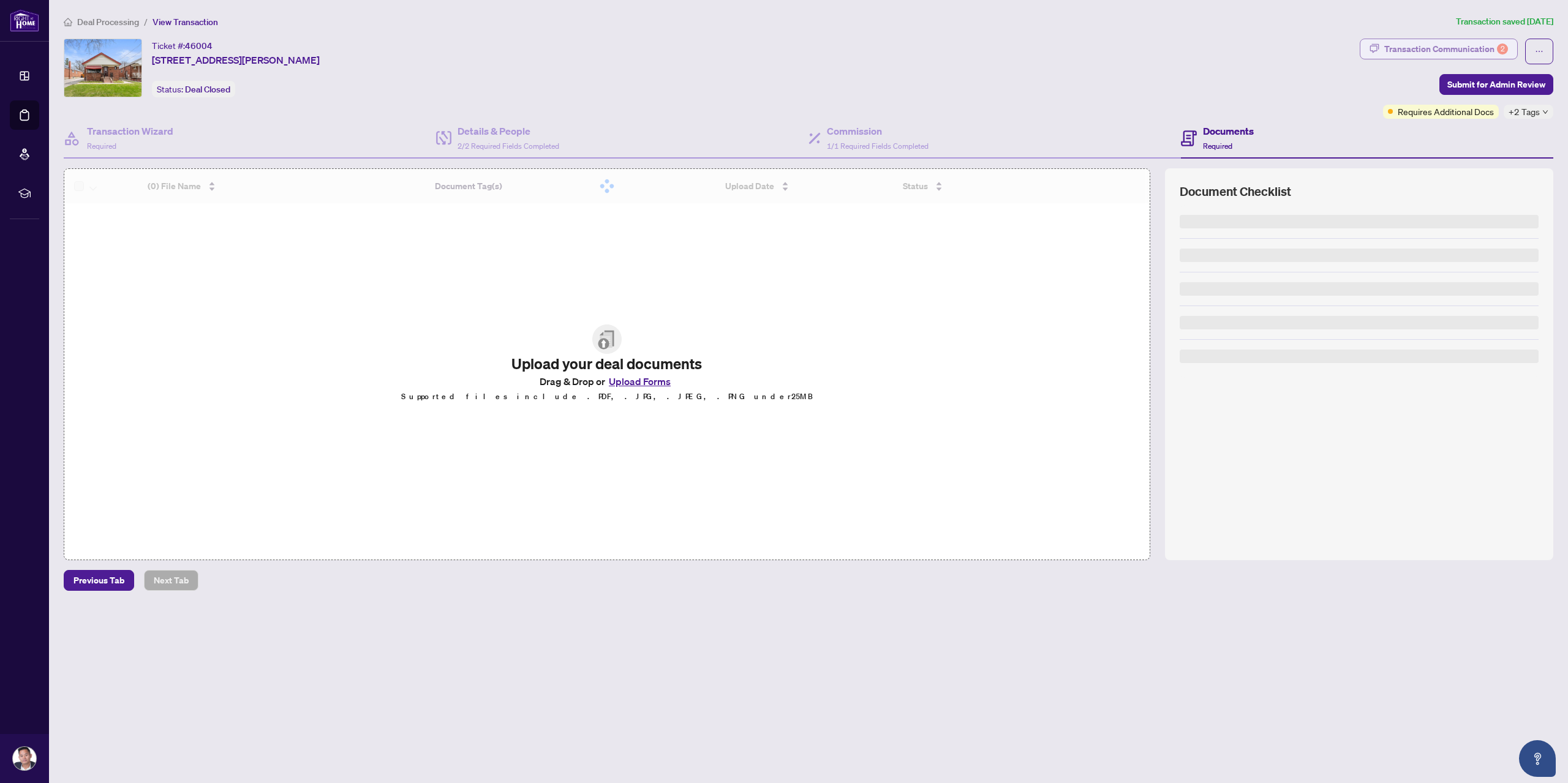
click at [1439, 41] on div "Transaction Communication 2" at bounding box center [1446, 49] width 123 height 20
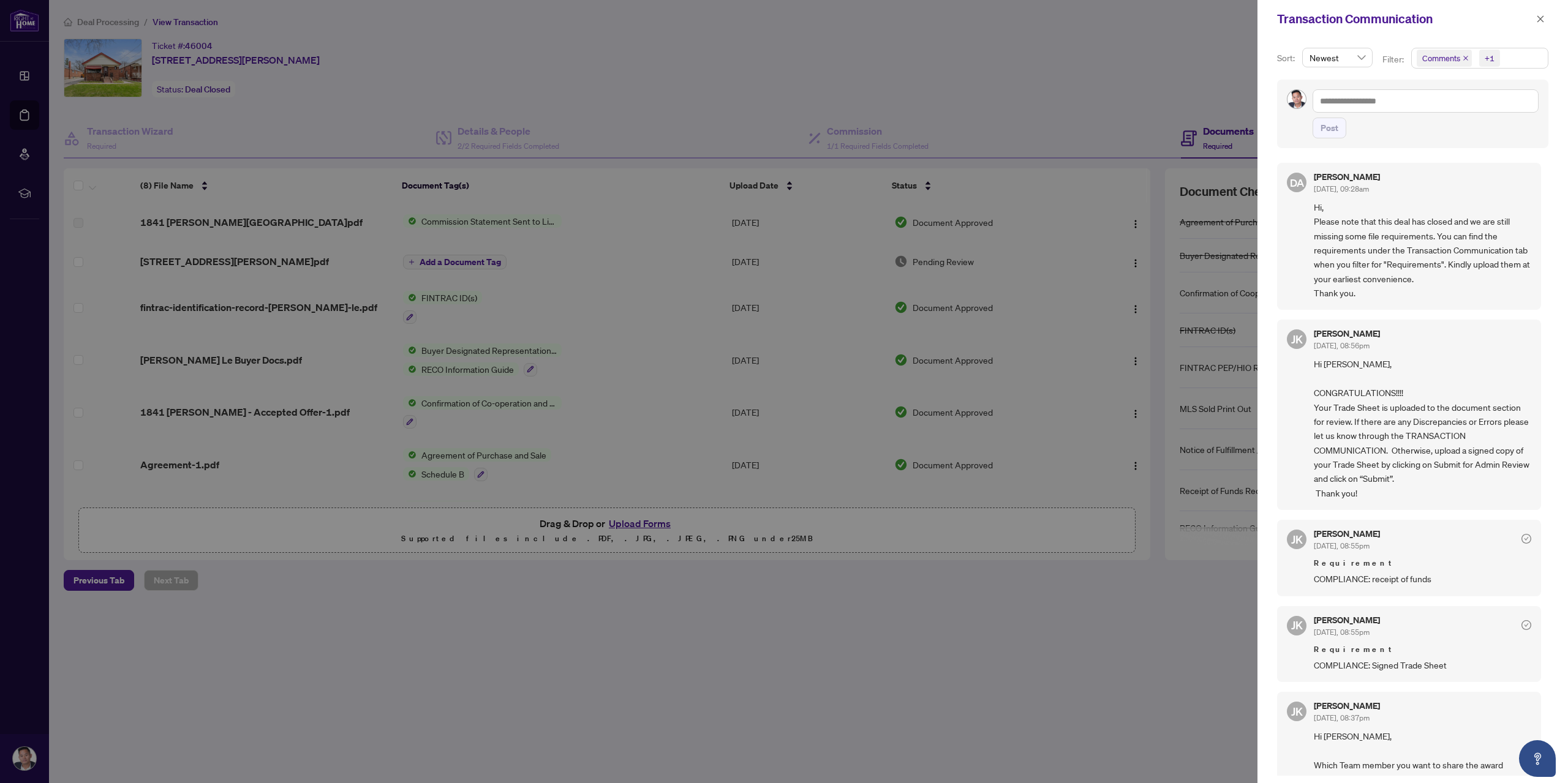
click at [1467, 52] on span "Comments" at bounding box center [1444, 58] width 55 height 17
click at [1466, 58] on icon "close" at bounding box center [1466, 59] width 6 height 6
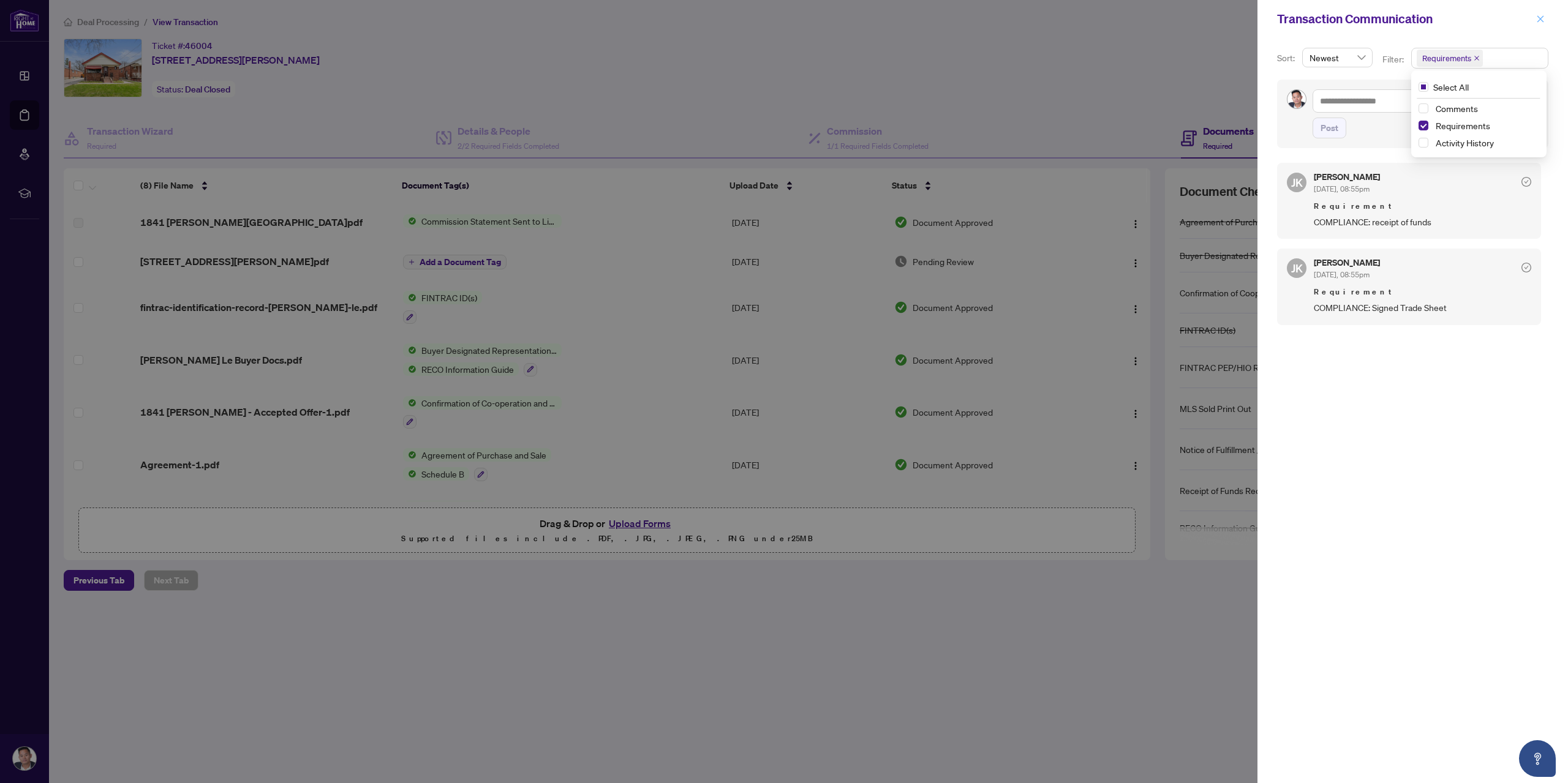
click at [1539, 13] on span "button" at bounding box center [1540, 18] width 8 height 20
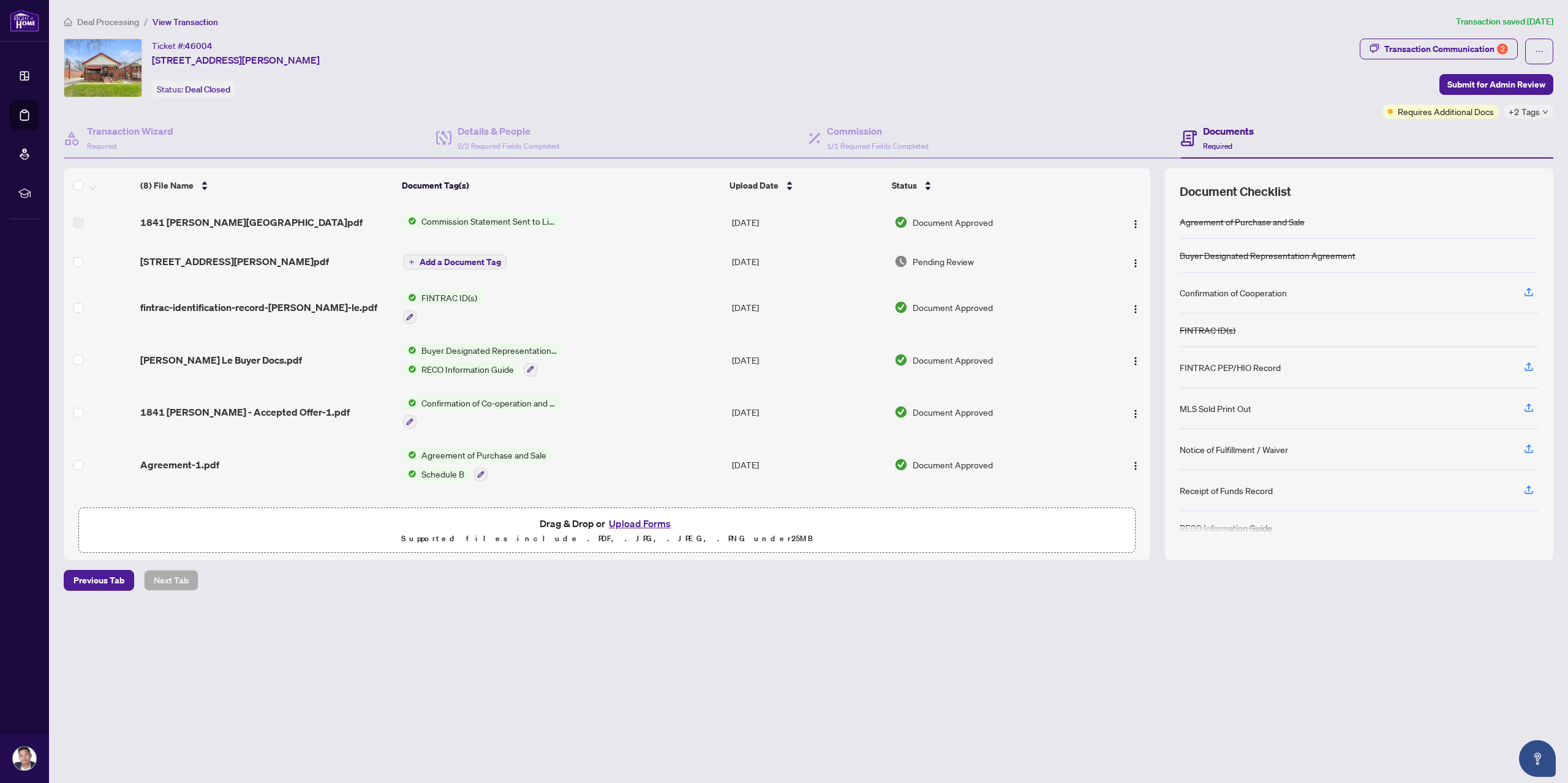
click at [225, 258] on span "[STREET_ADDRESS][PERSON_NAME]pdf" at bounding box center [234, 261] width 188 height 15
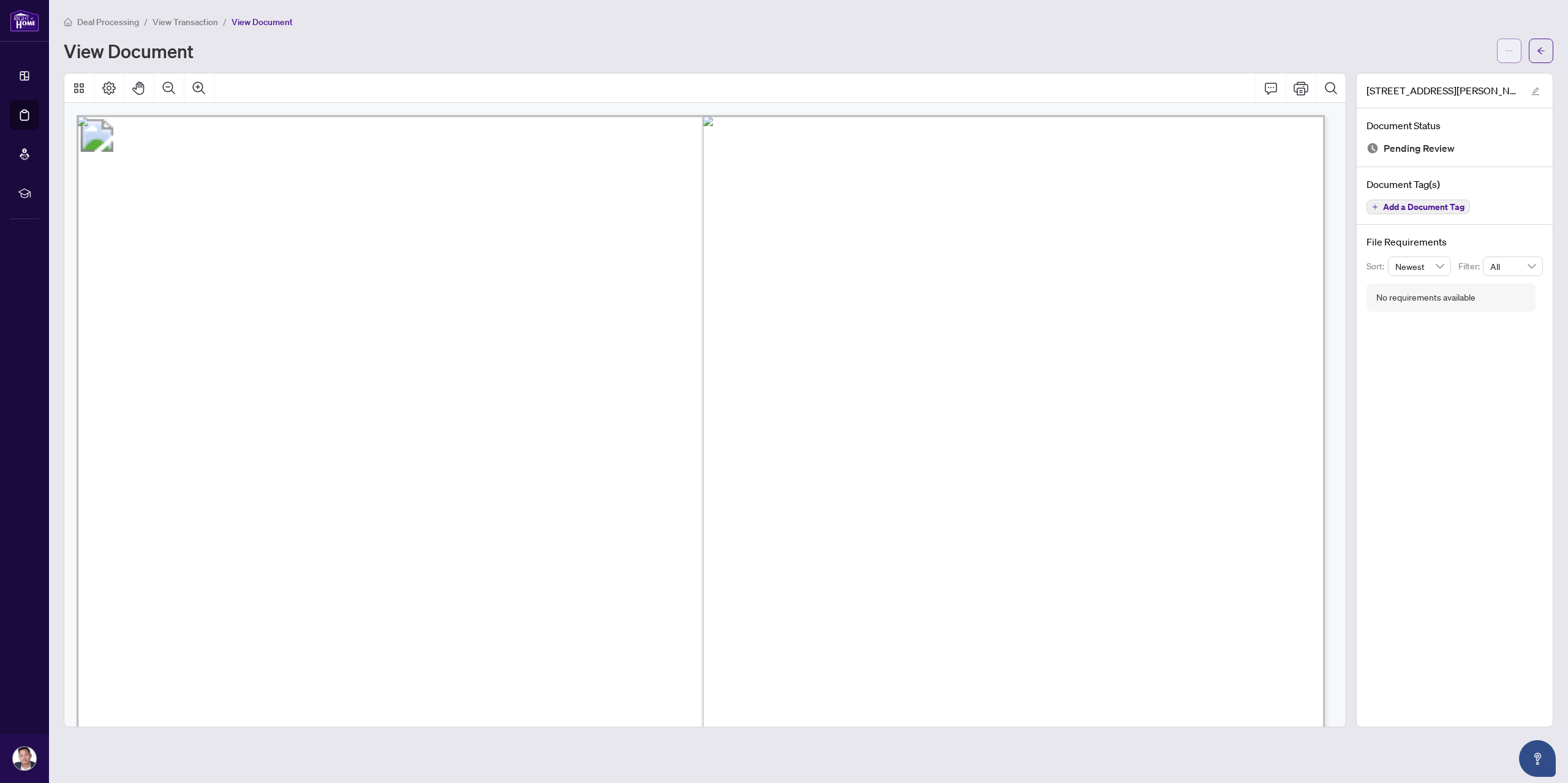
click at [1521, 43] on div at bounding box center [1525, 51] width 57 height 25
click at [1518, 45] on button "button" at bounding box center [1509, 51] width 25 height 25
click at [1462, 75] on span "Download" at bounding box center [1465, 77] width 93 height 13
click at [1551, 56] on button "button" at bounding box center [1541, 51] width 25 height 25
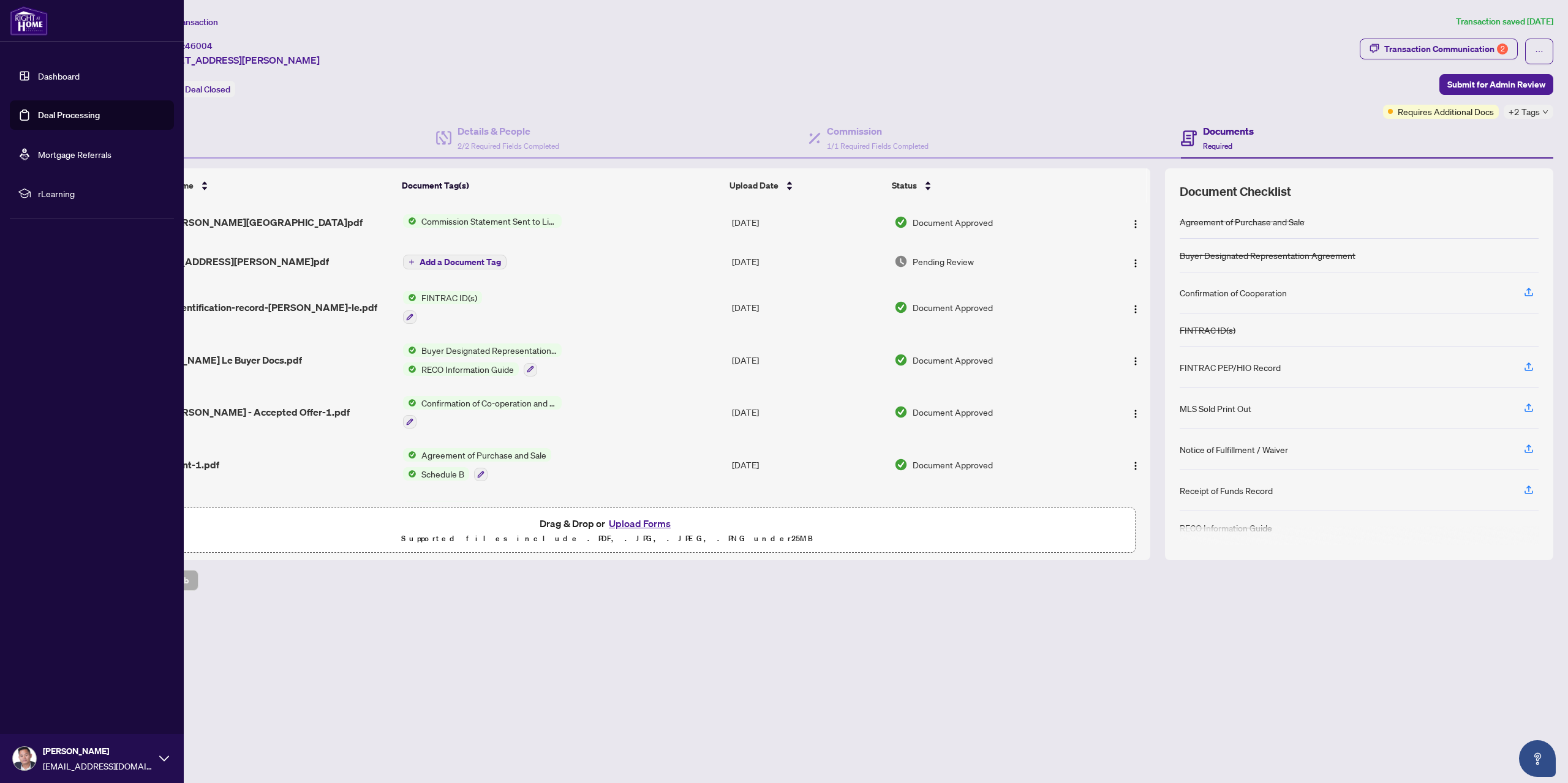
click at [38, 113] on link "Deal Processing" at bounding box center [69, 114] width 62 height 11
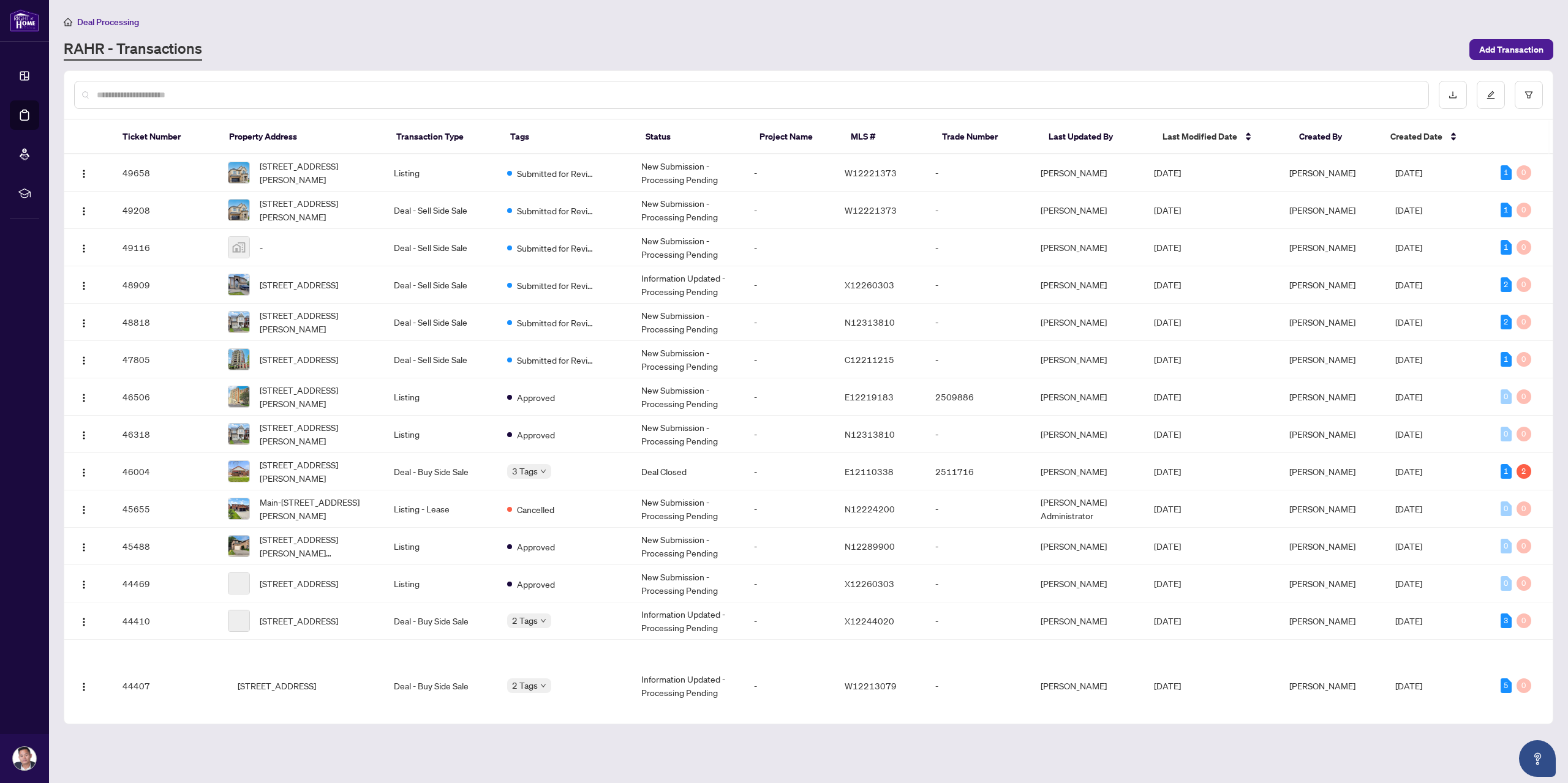
click at [146, 90] on input "text" at bounding box center [757, 95] width 1322 height 13
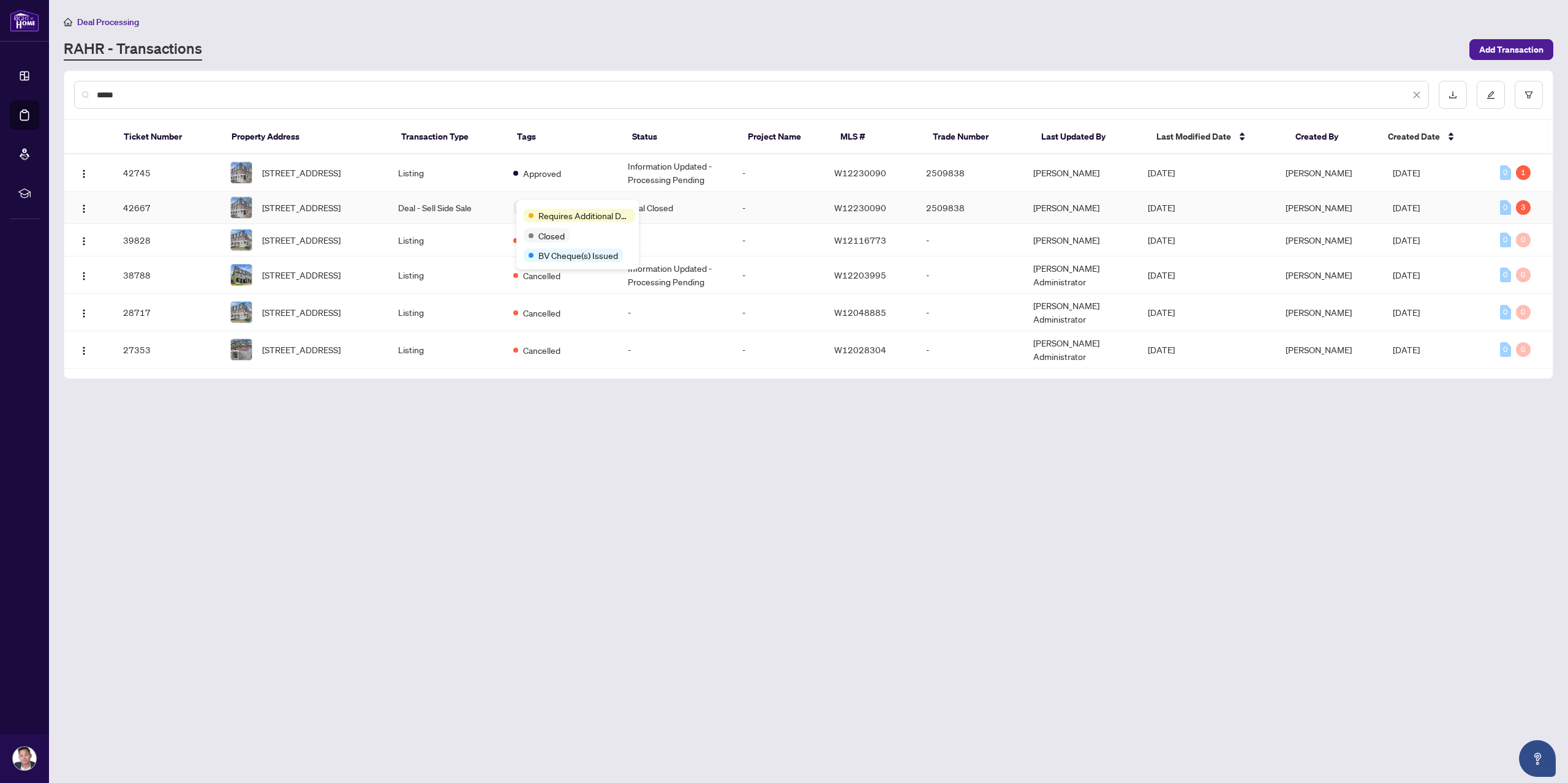
type input "*****"
click at [445, 205] on td "Deal - Sell Side Sale" at bounding box center [445, 207] width 115 height 32
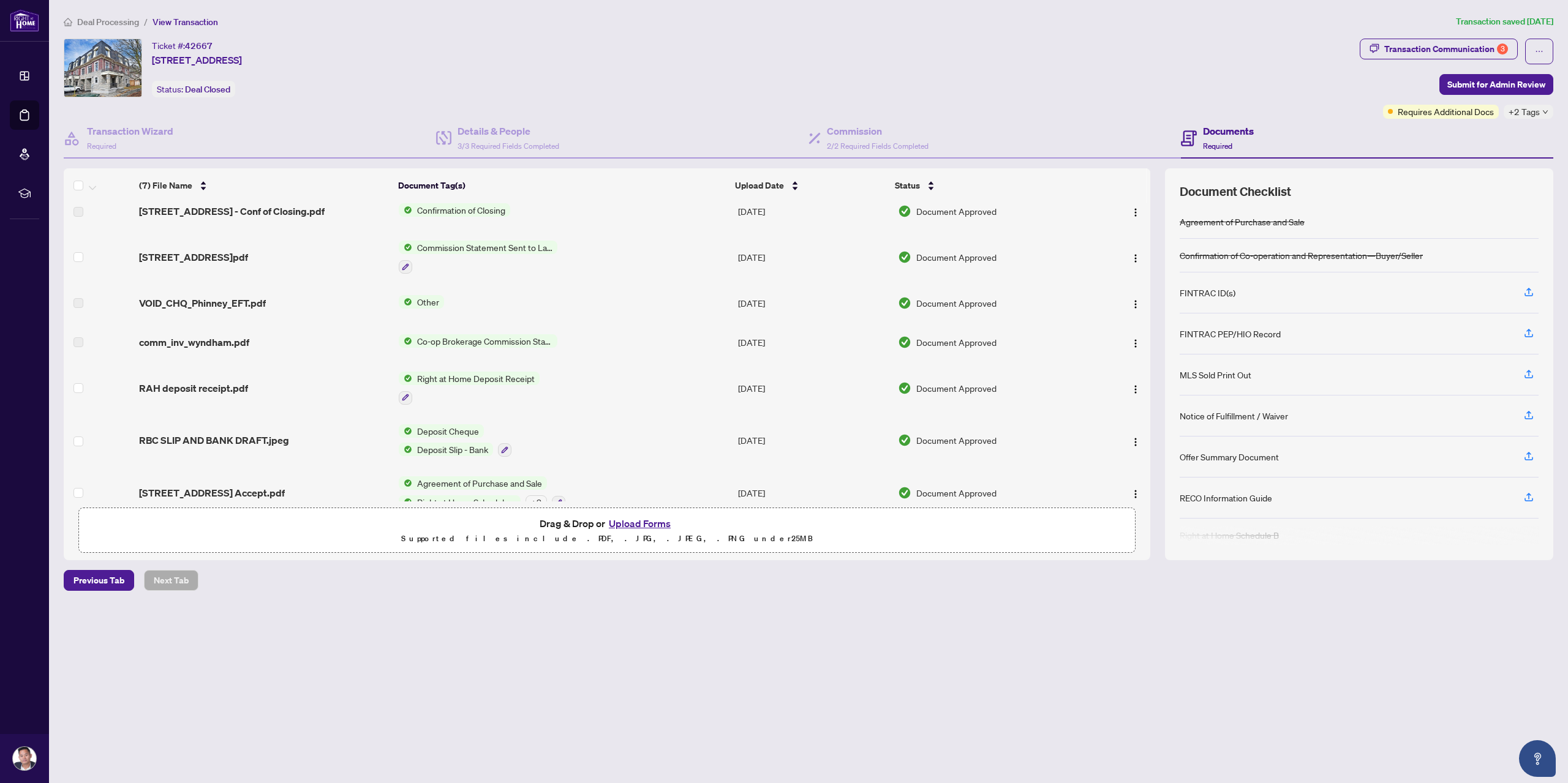
scroll to position [31, 0]
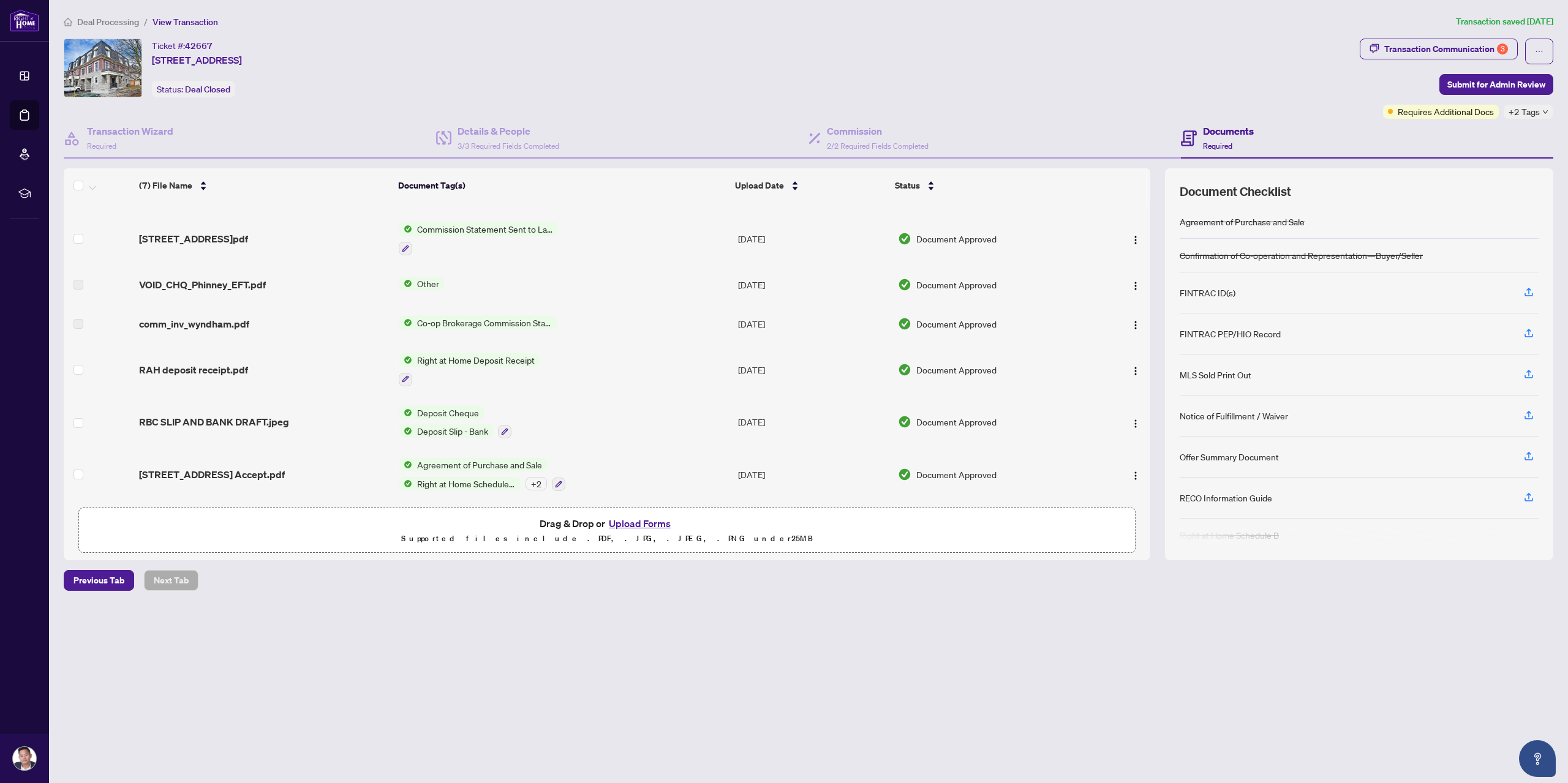
click at [216, 467] on span "[STREET_ADDRESS] Accept.pdf" at bounding box center [211, 474] width 146 height 15
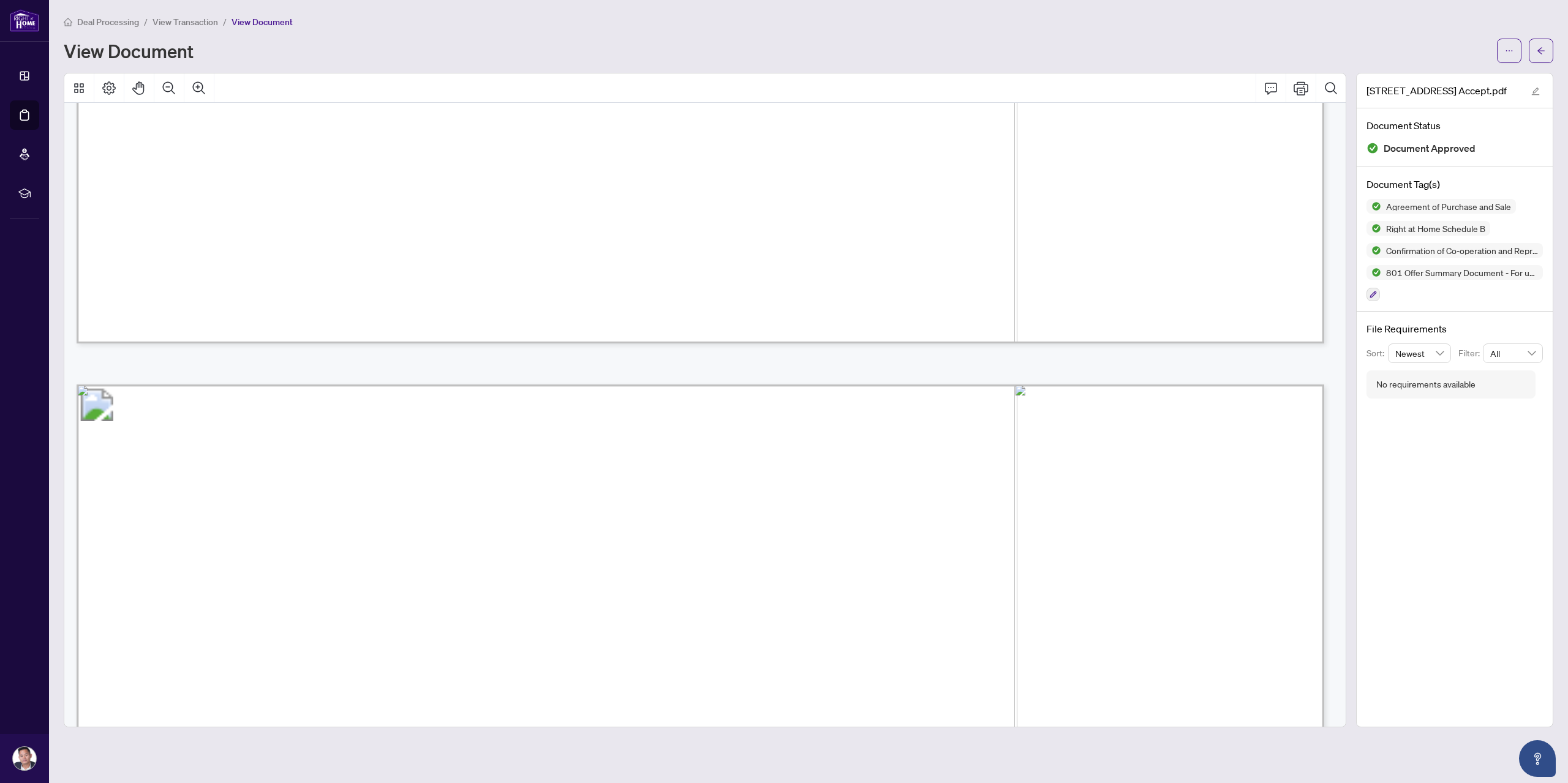
scroll to position [1653, 0]
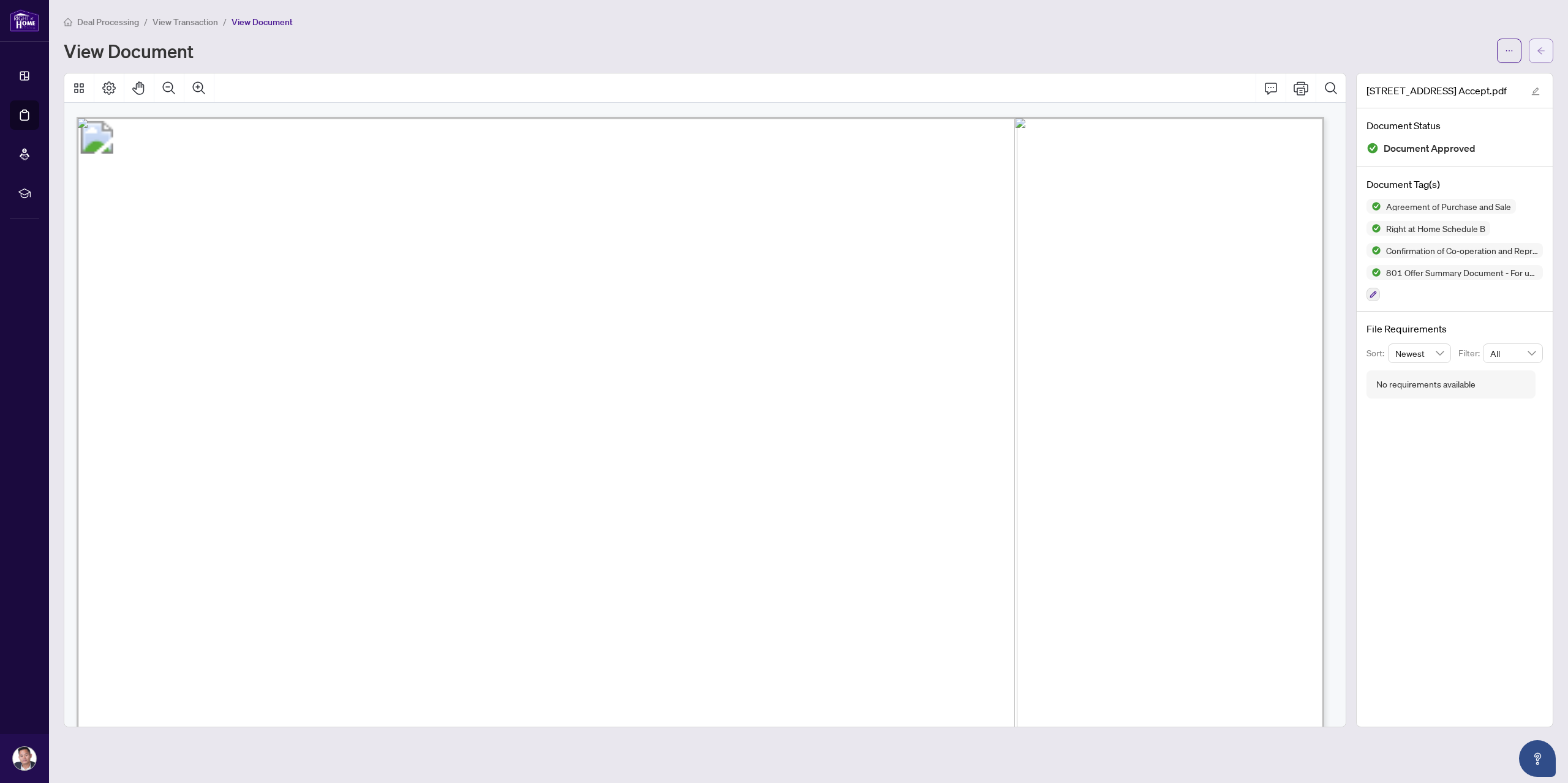
click at [1531, 43] on button "button" at bounding box center [1541, 51] width 25 height 25
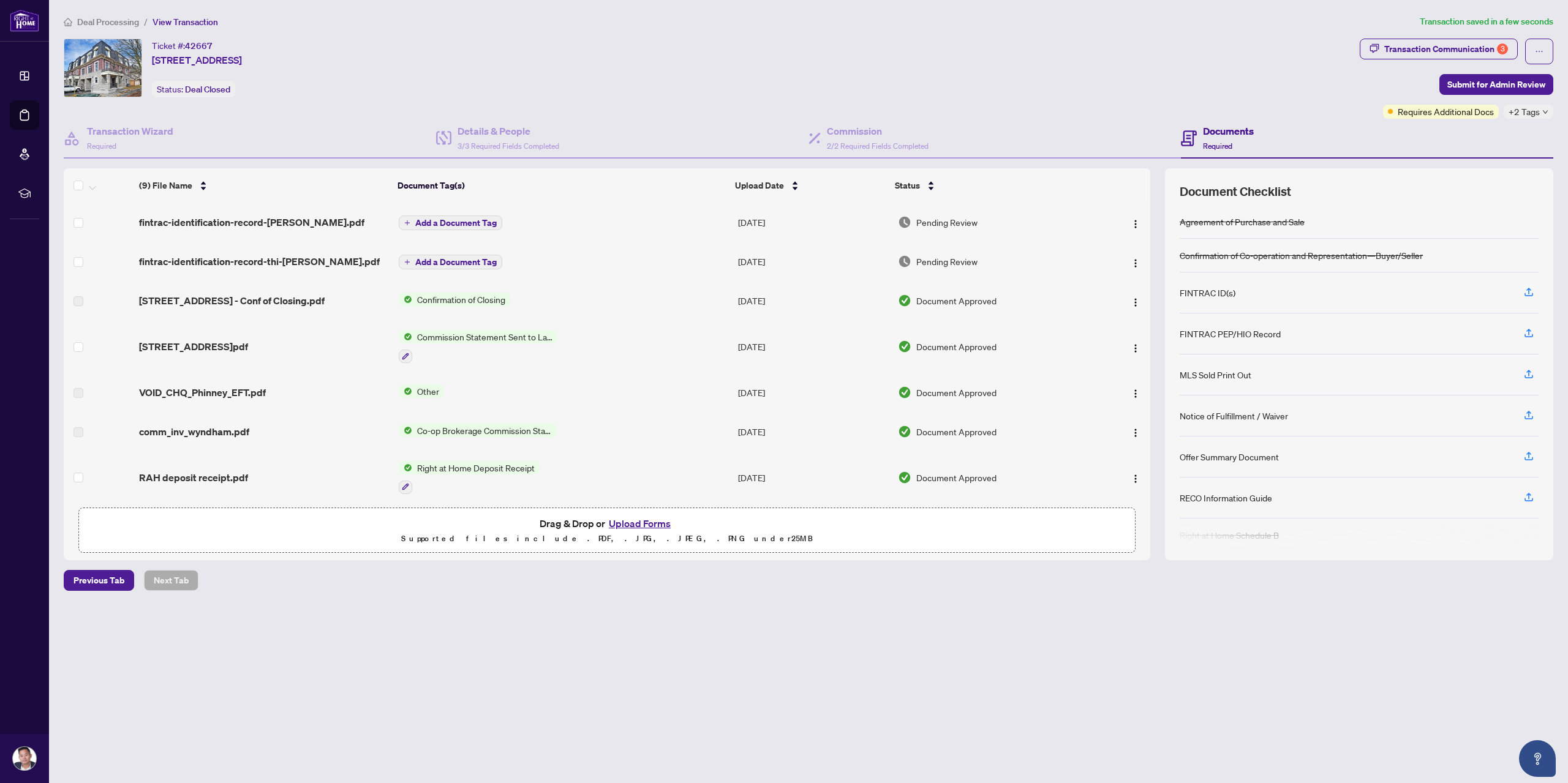
click at [442, 223] on span "Add a Document Tag" at bounding box center [456, 223] width 81 height 8
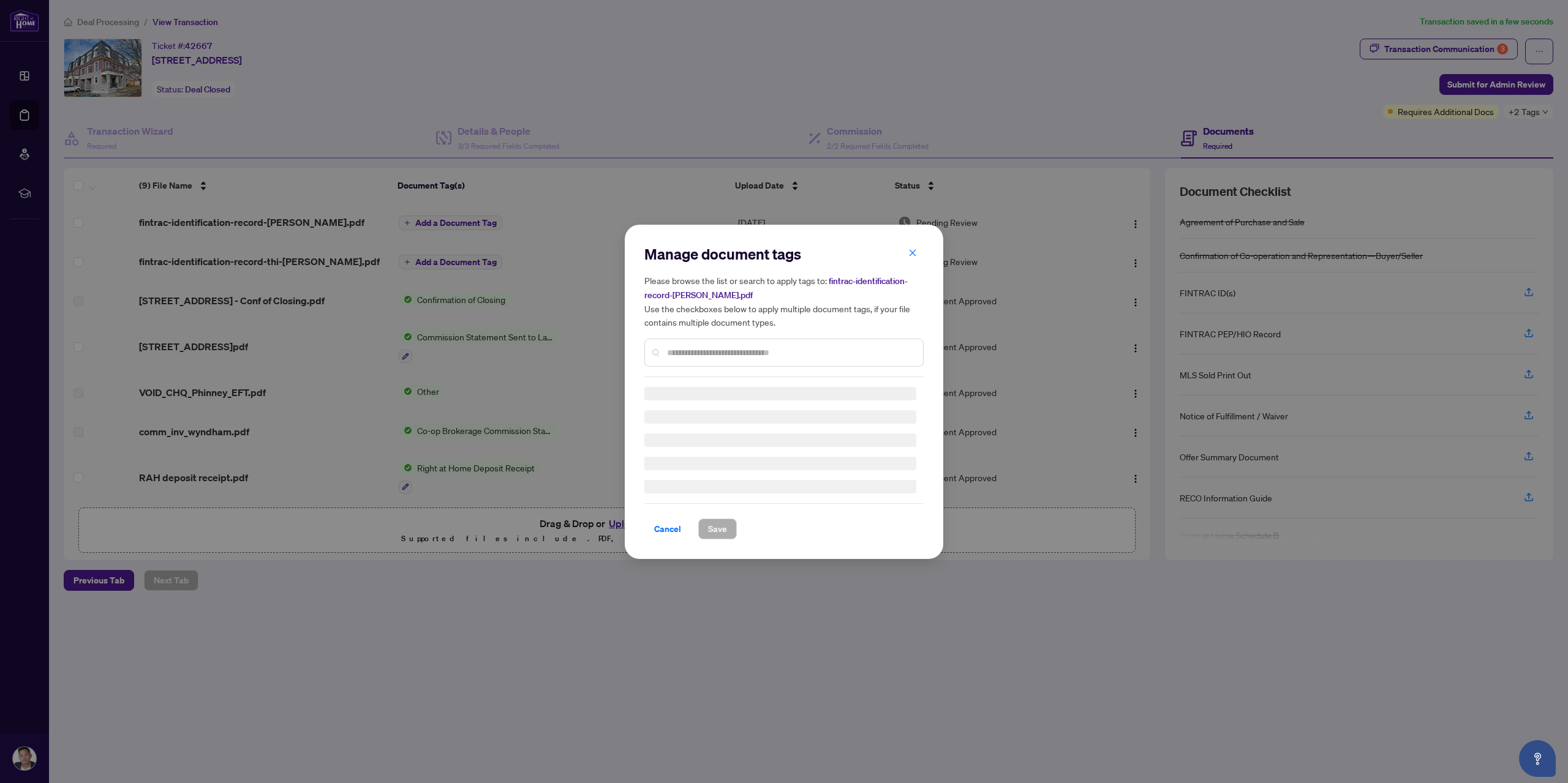
click at [716, 352] on input "text" at bounding box center [790, 352] width 246 height 13
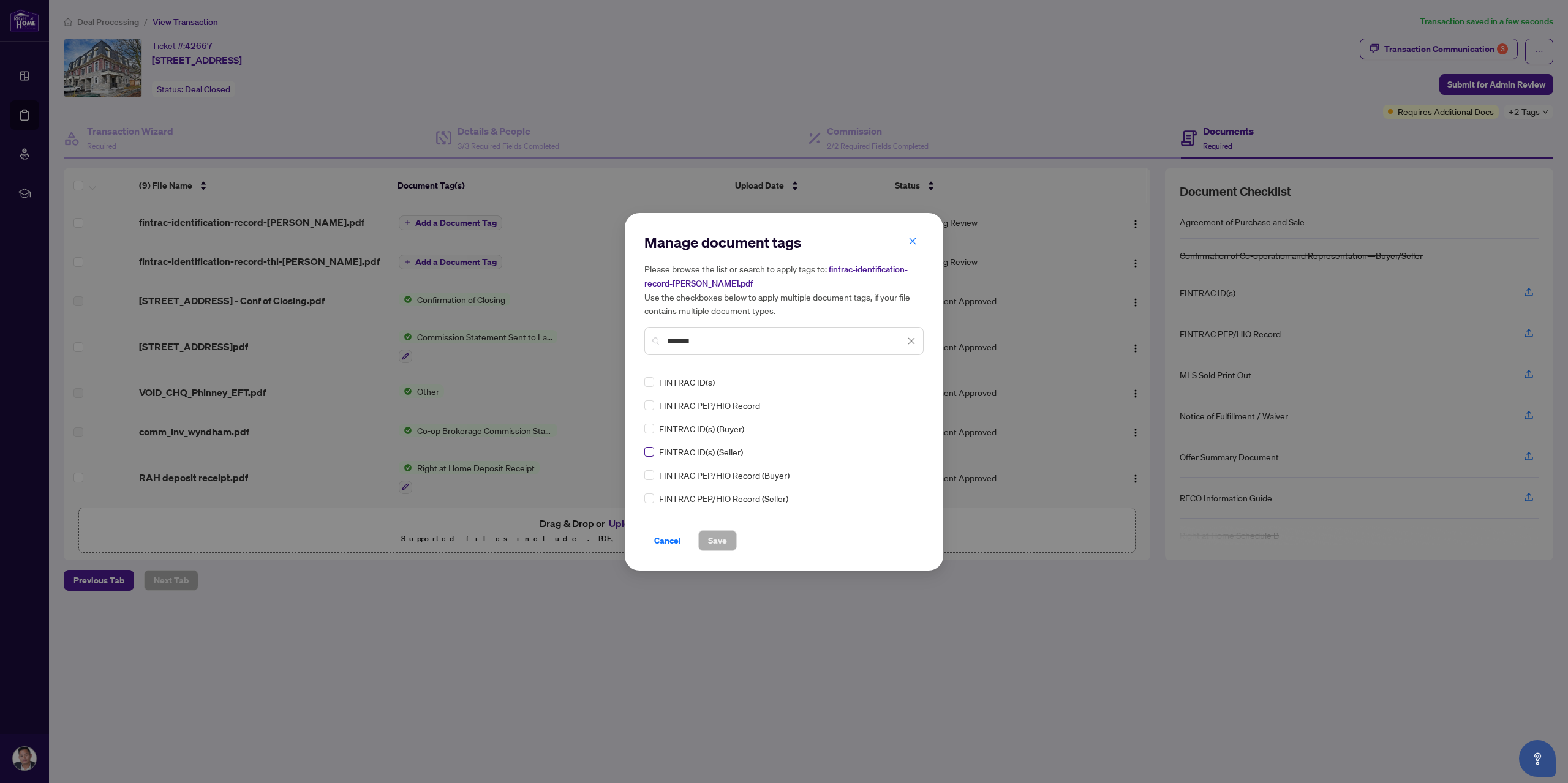
type input "*******"
click at [727, 539] on button "Save" at bounding box center [717, 541] width 39 height 21
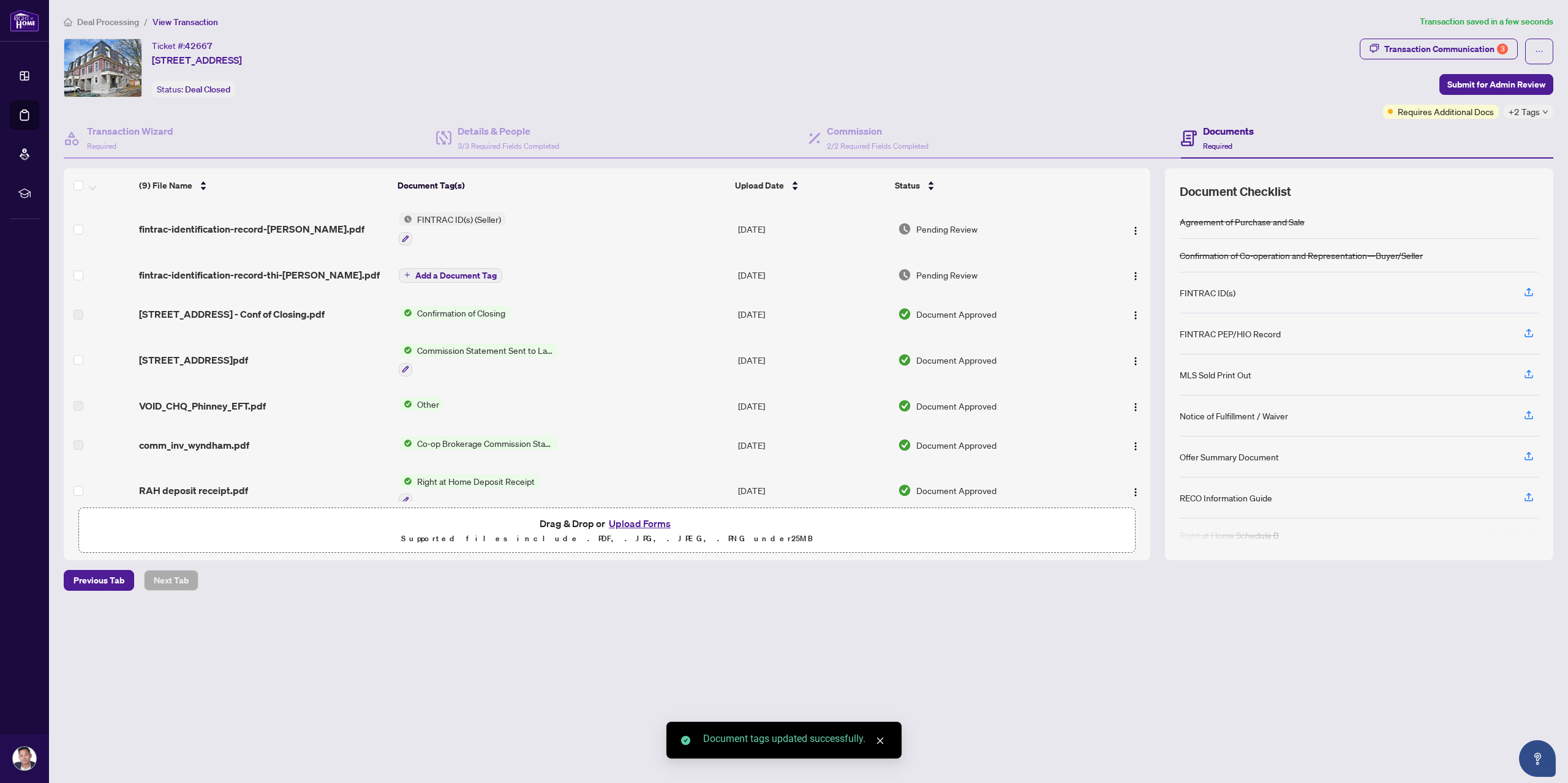
click at [442, 271] on span "Add a Document Tag" at bounding box center [456, 275] width 81 height 8
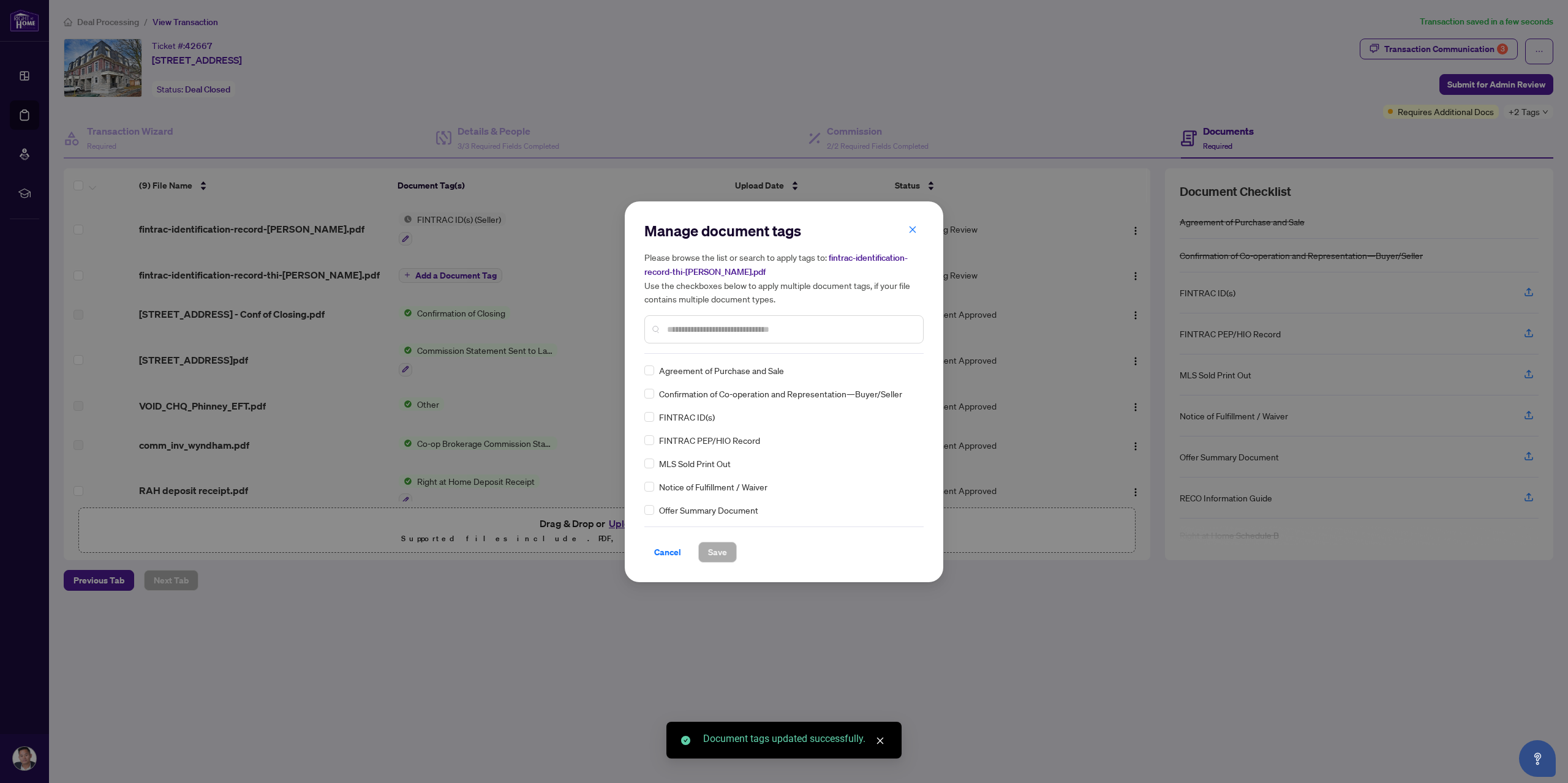
click at [687, 347] on div "Manage document tags Please browse the list or search to apply tags to: fintrac…" at bounding box center [784, 287] width 279 height 133
click at [684, 337] on div at bounding box center [784, 329] width 279 height 28
click at [685, 332] on input "text" at bounding box center [790, 329] width 246 height 13
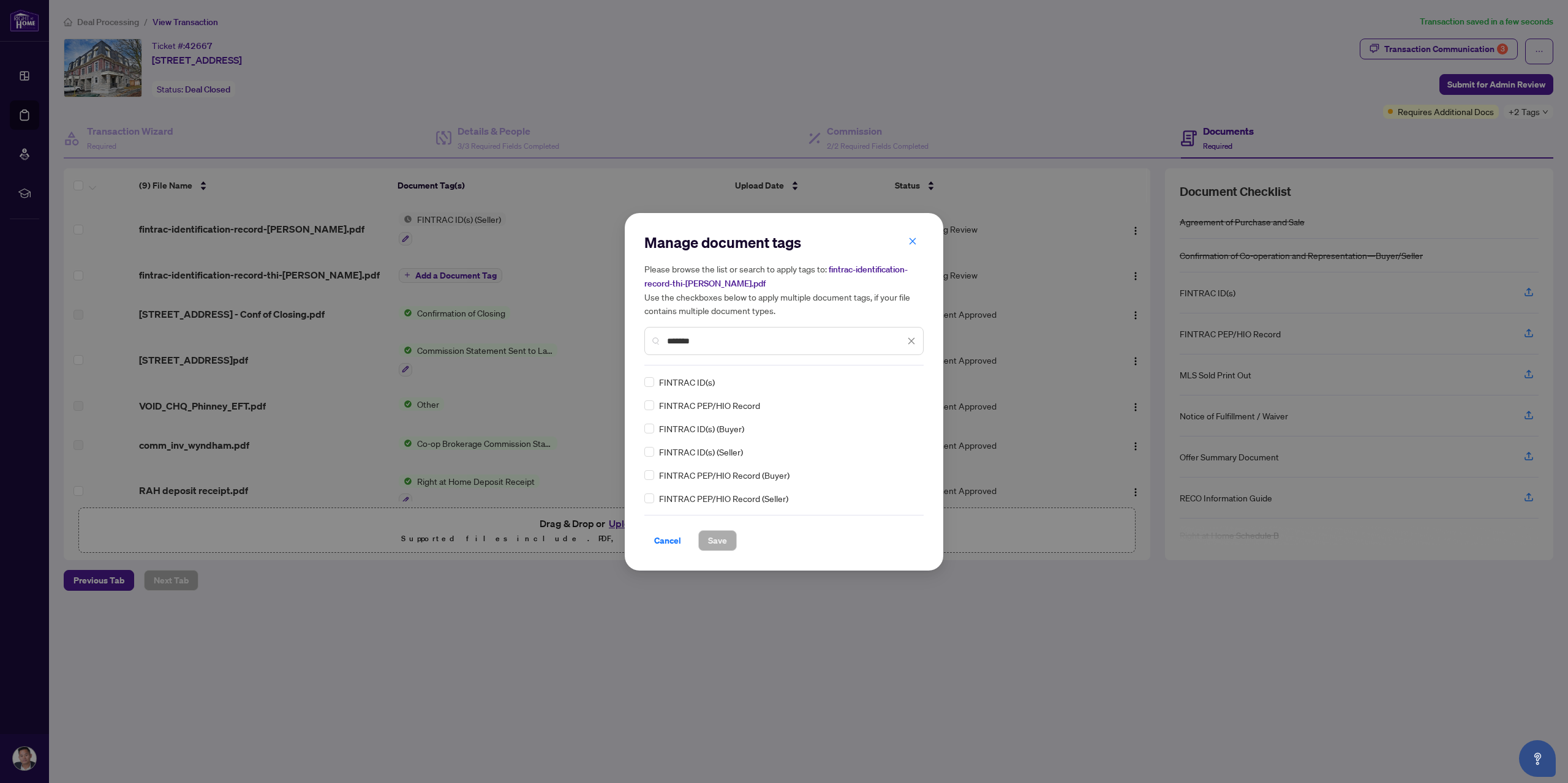
type input "*******"
click at [710, 537] on span "Save" at bounding box center [718, 541] width 19 height 20
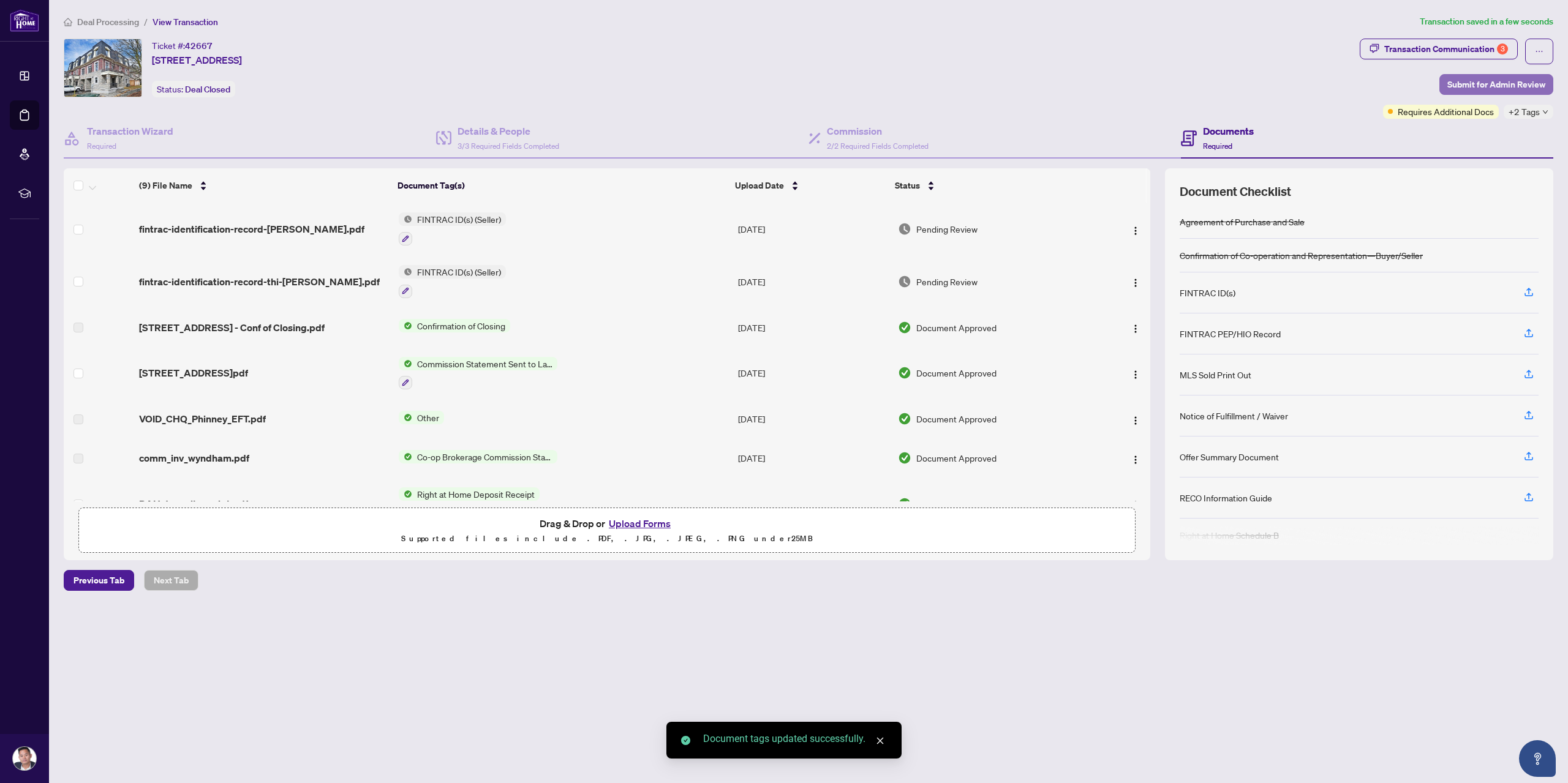
click at [1472, 85] on span "Submit for Admin Review" at bounding box center [1497, 84] width 98 height 20
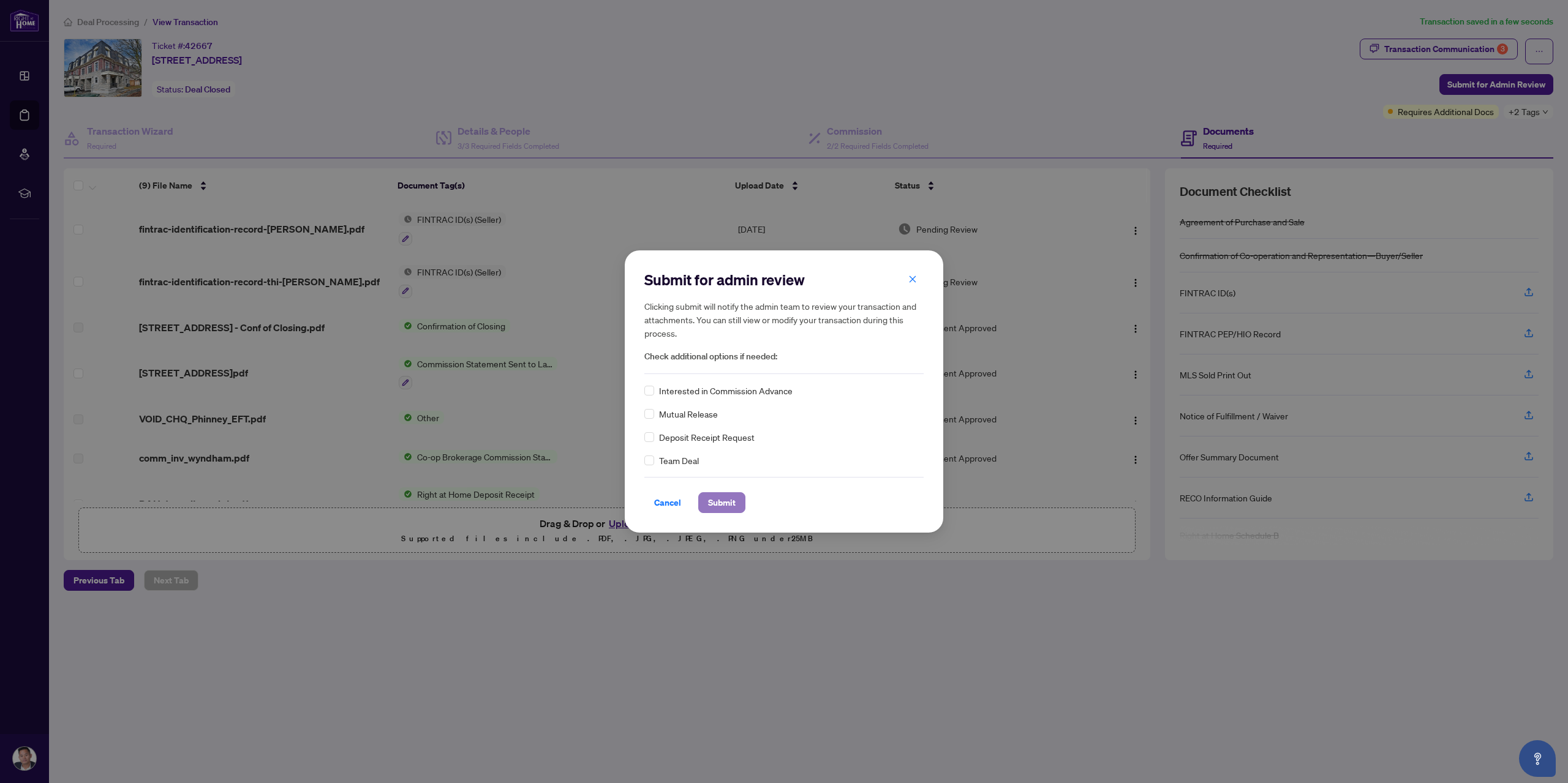
click at [727, 502] on span "Submit" at bounding box center [722, 502] width 27 height 20
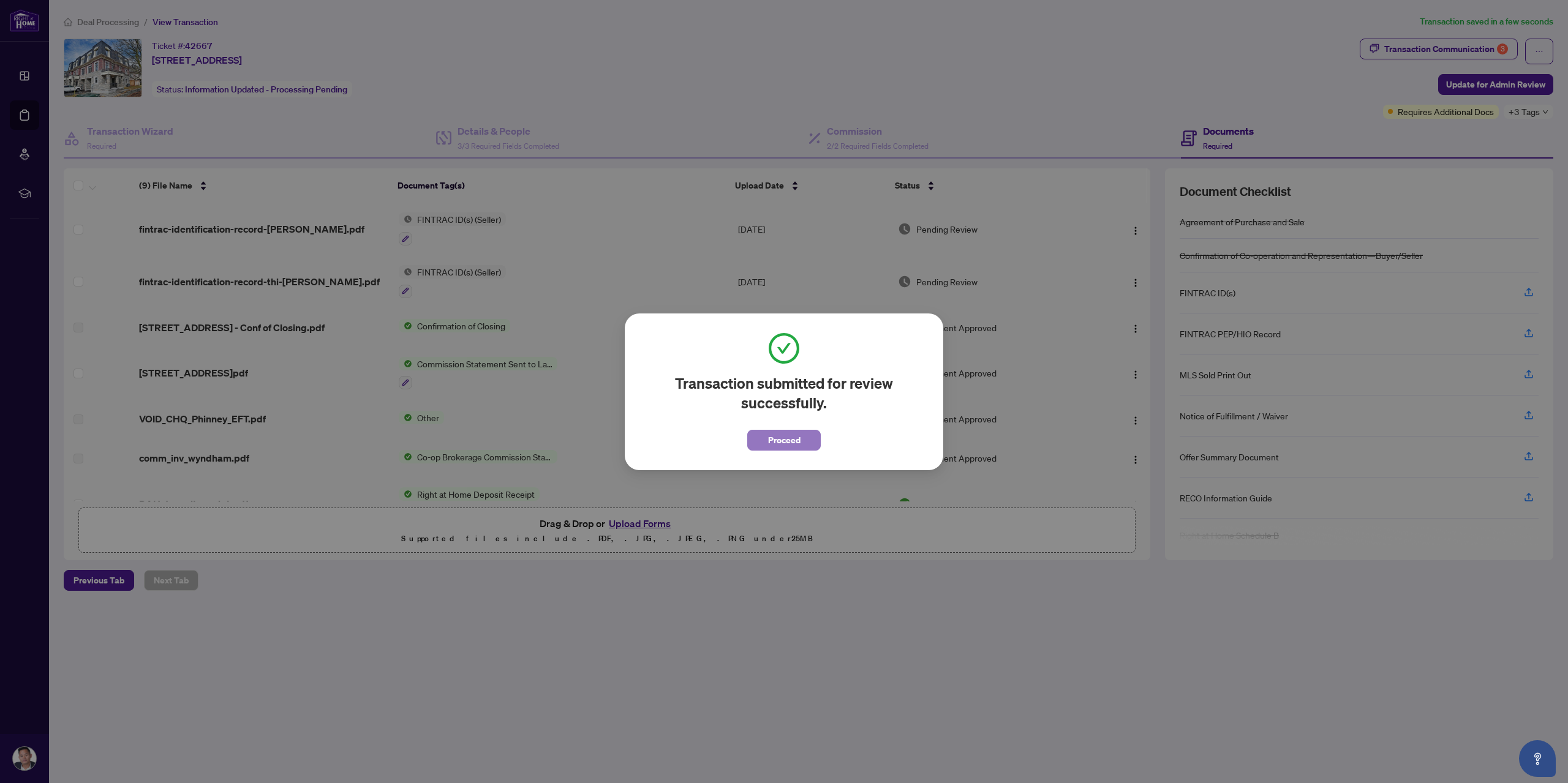
click at [776, 440] on span "Proceed" at bounding box center [784, 440] width 32 height 20
